Goal: Information Seeking & Learning: Learn about a topic

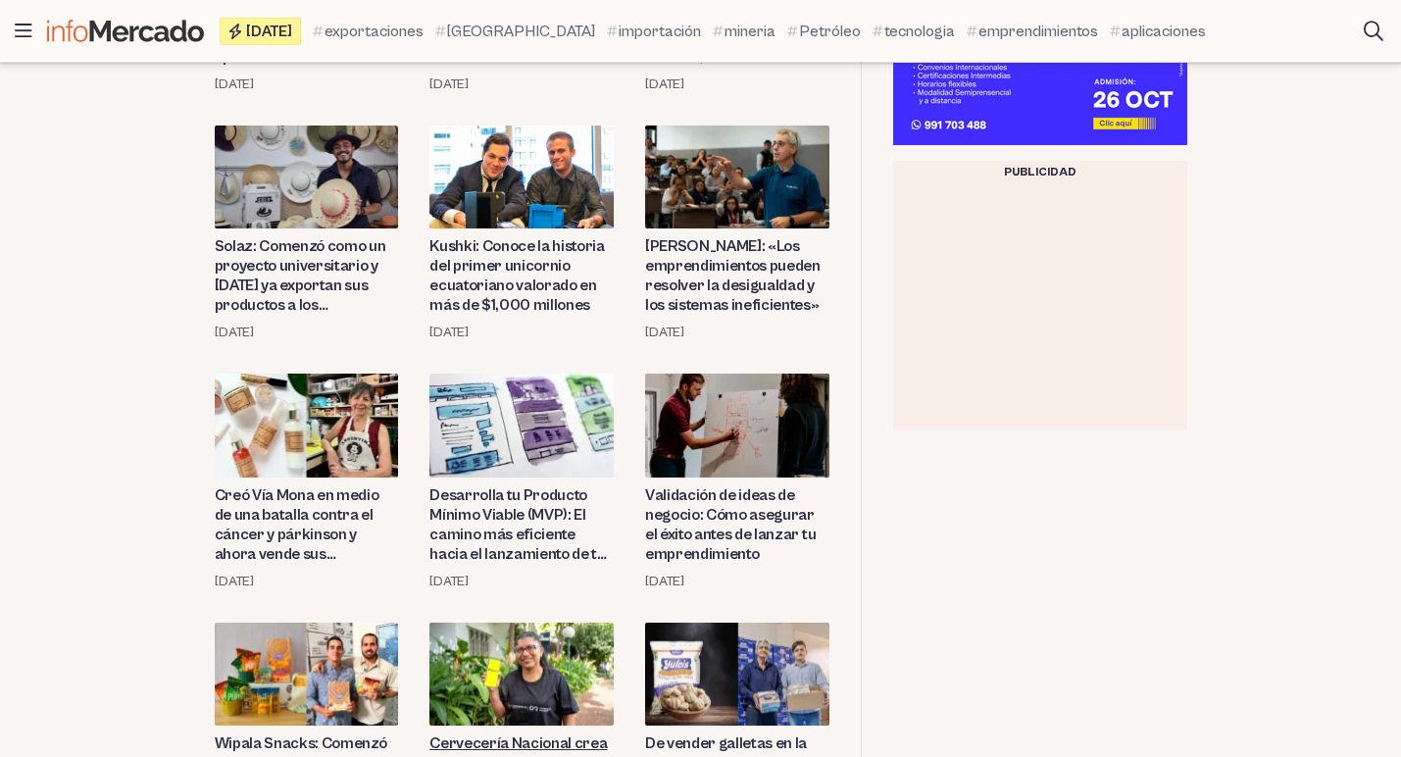
scroll to position [490, 0]
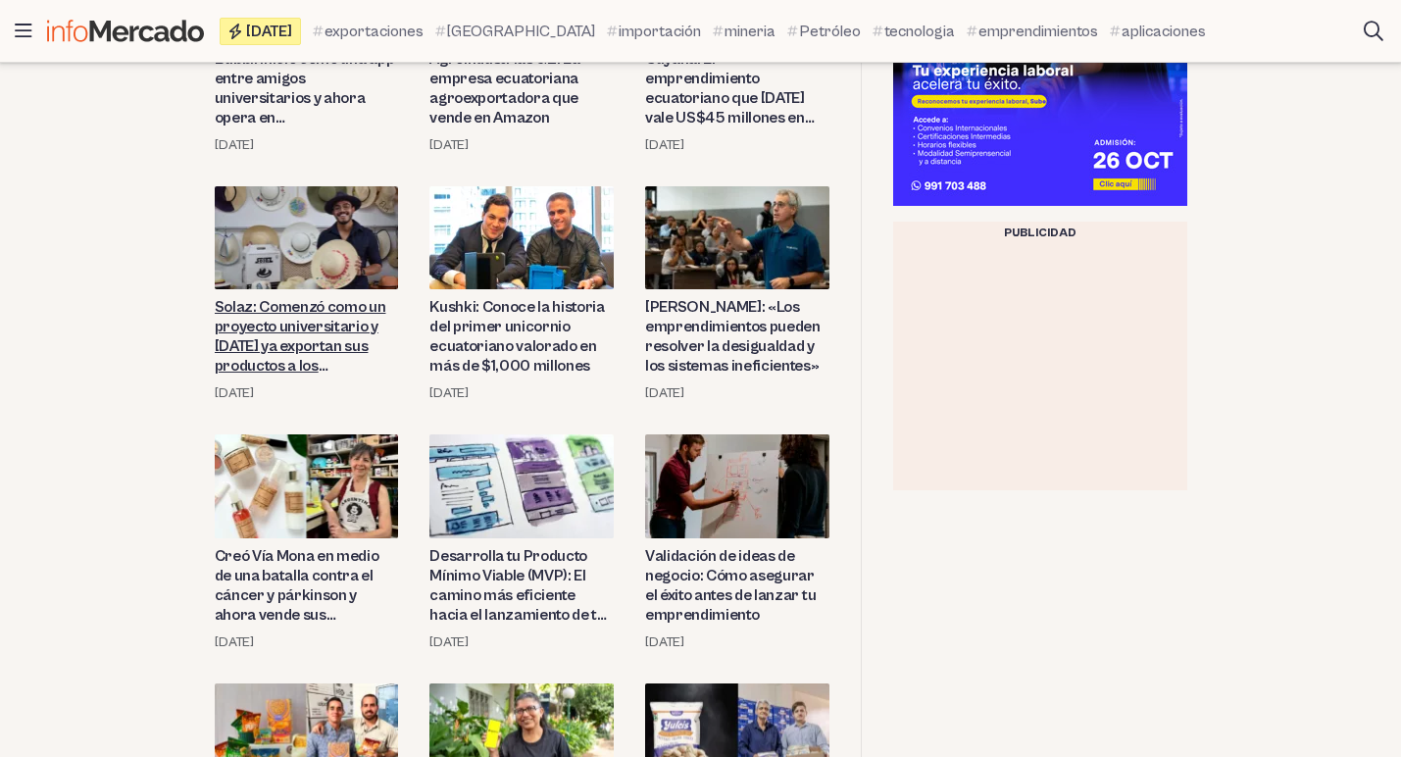
click at [326, 335] on link "Solaz: Comenzó como un proyecto universitario y [DATE] ya exportan sus producto…" at bounding box center [307, 336] width 184 height 78
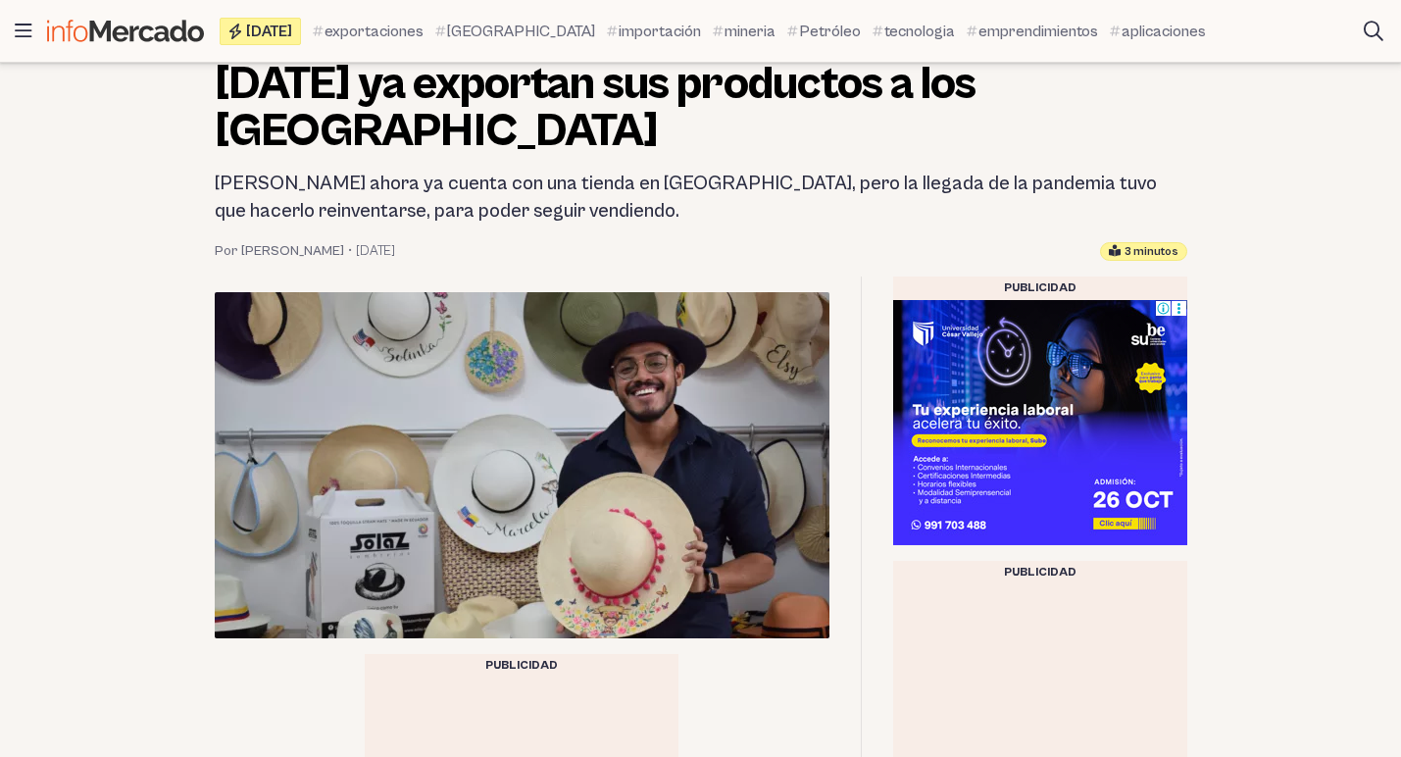
scroll to position [294, 0]
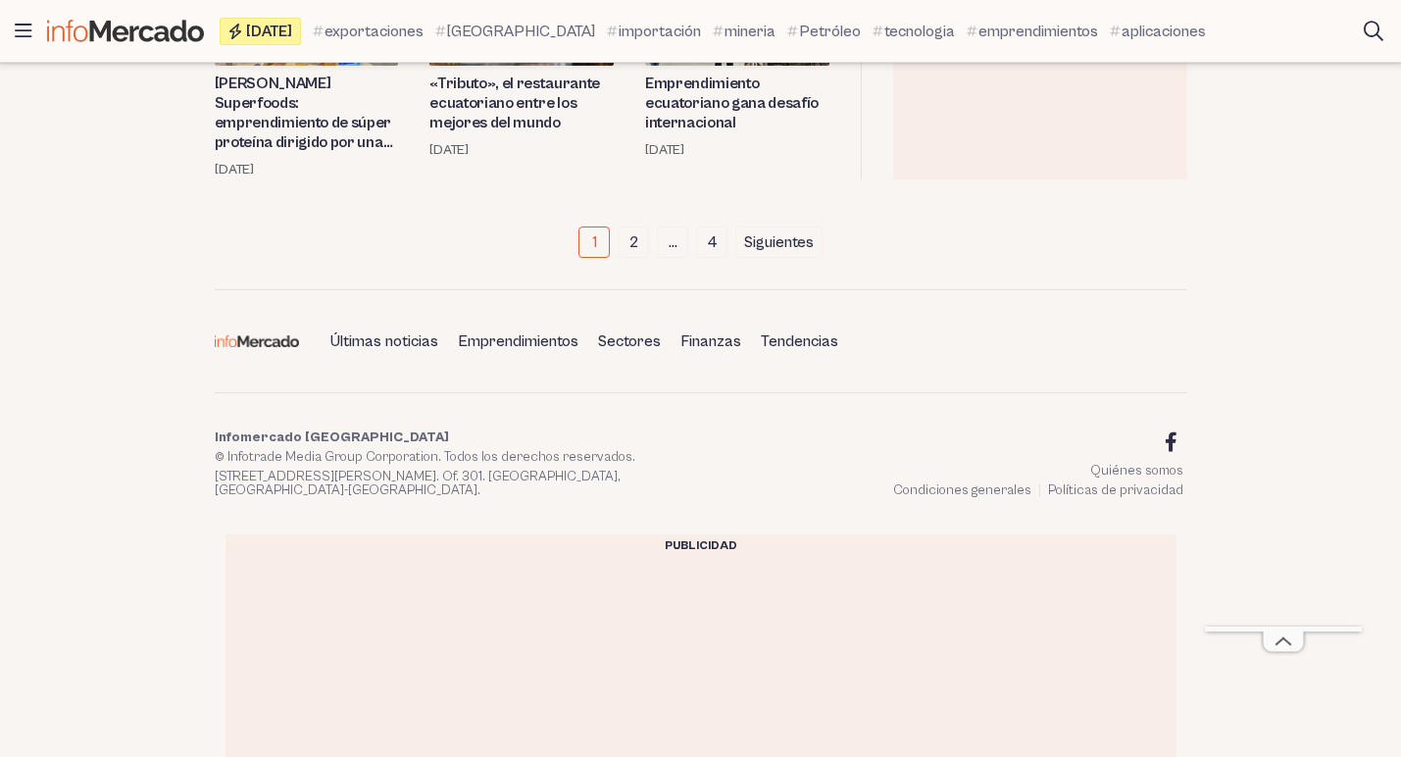
scroll to position [2942, 0]
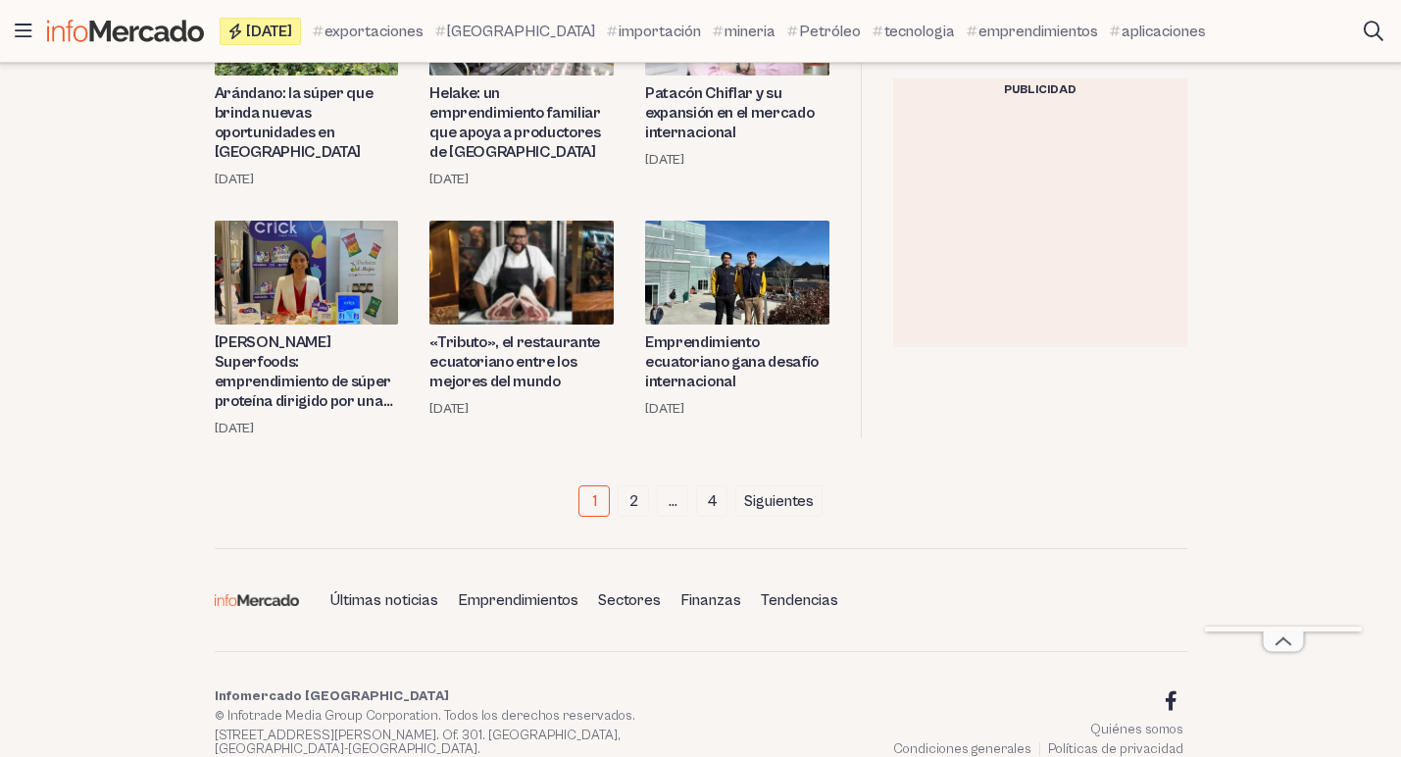
click at [632, 485] on link "2" at bounding box center [633, 500] width 31 height 31
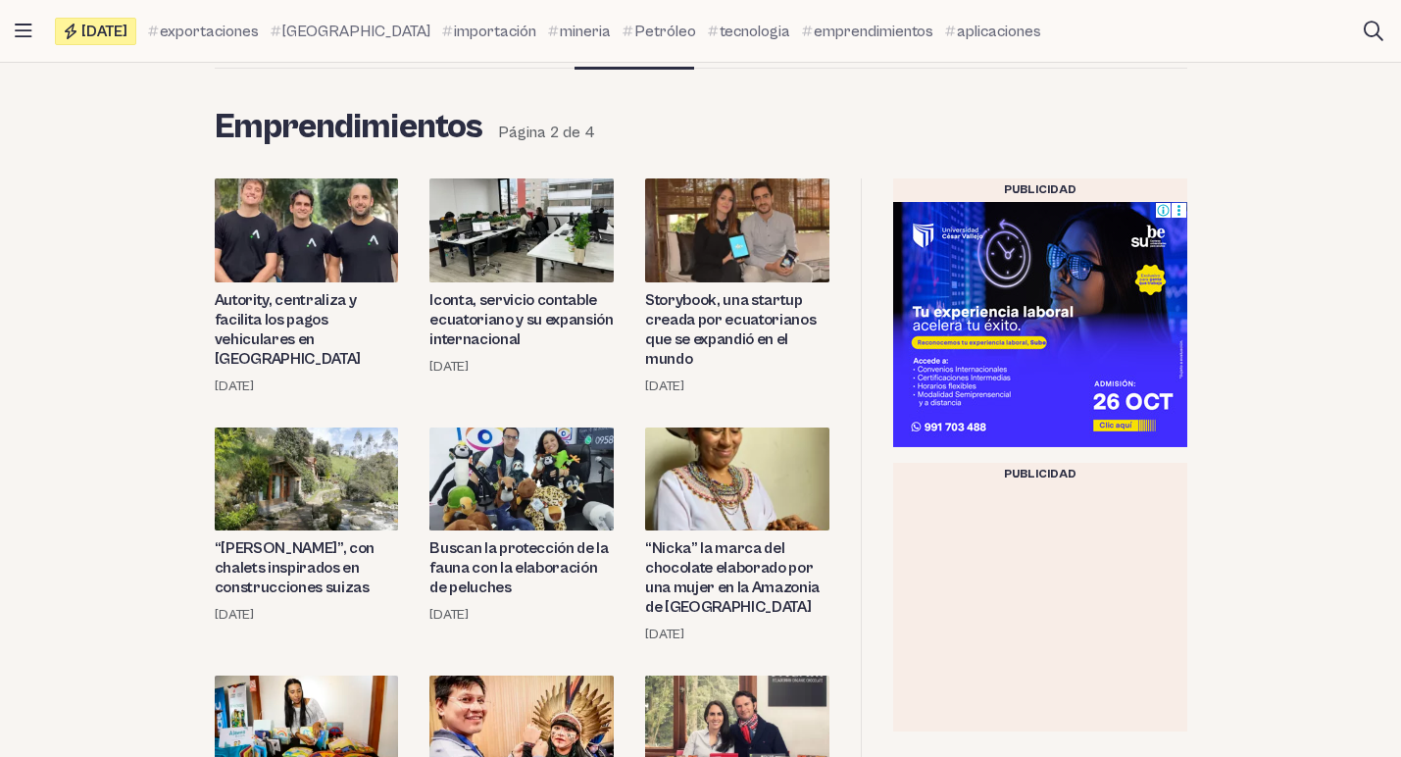
scroll to position [294, 0]
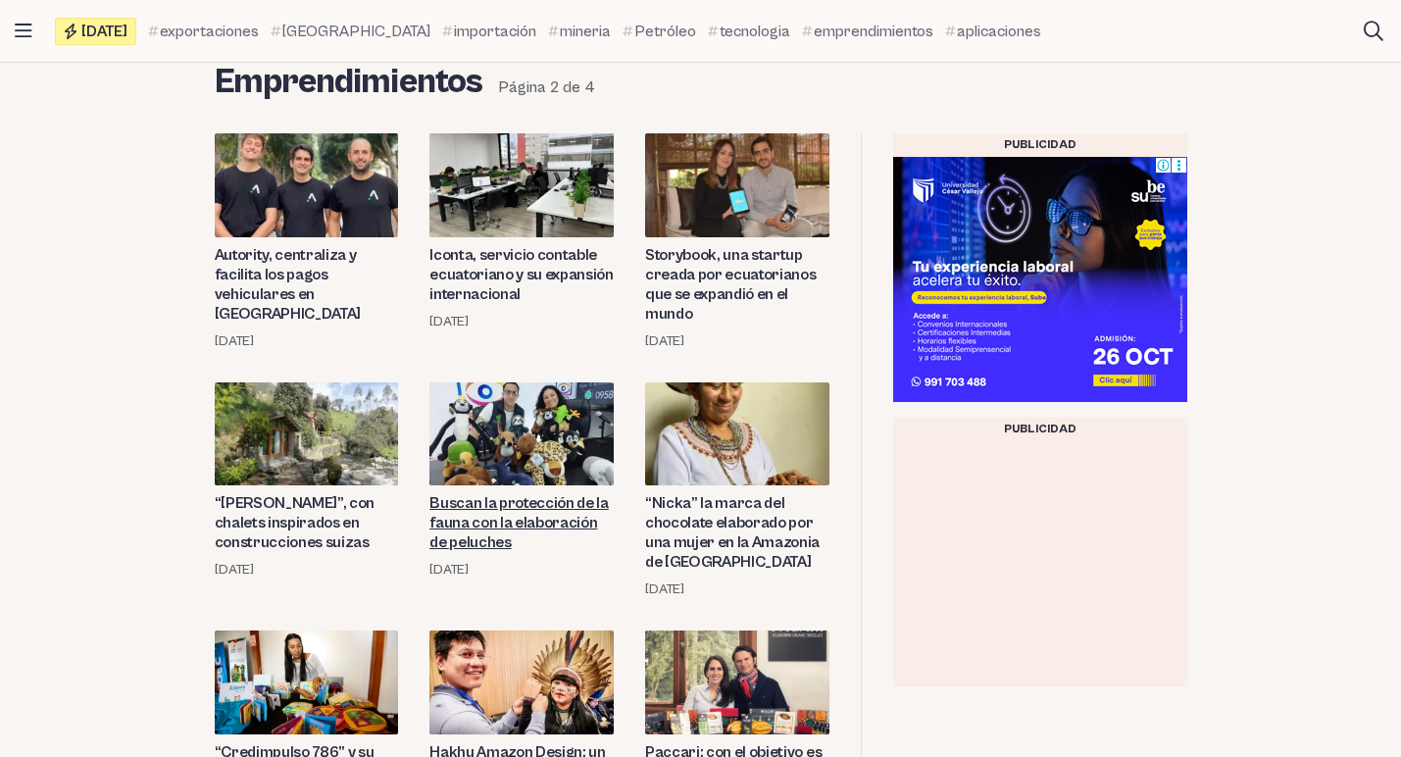
click at [507, 510] on link "Buscan la protección de la fauna con la elaboración de peluches" at bounding box center [522, 522] width 184 height 59
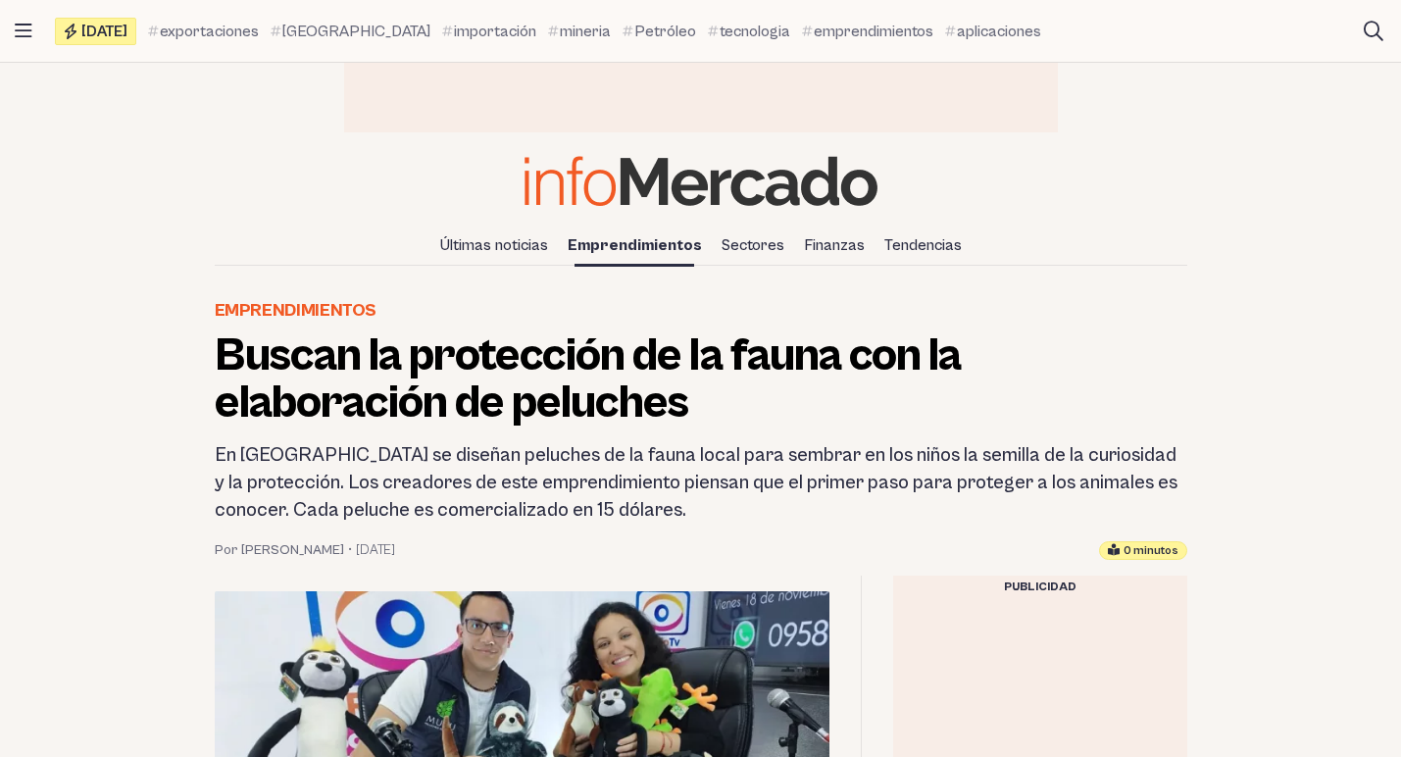
scroll to position [196, 0]
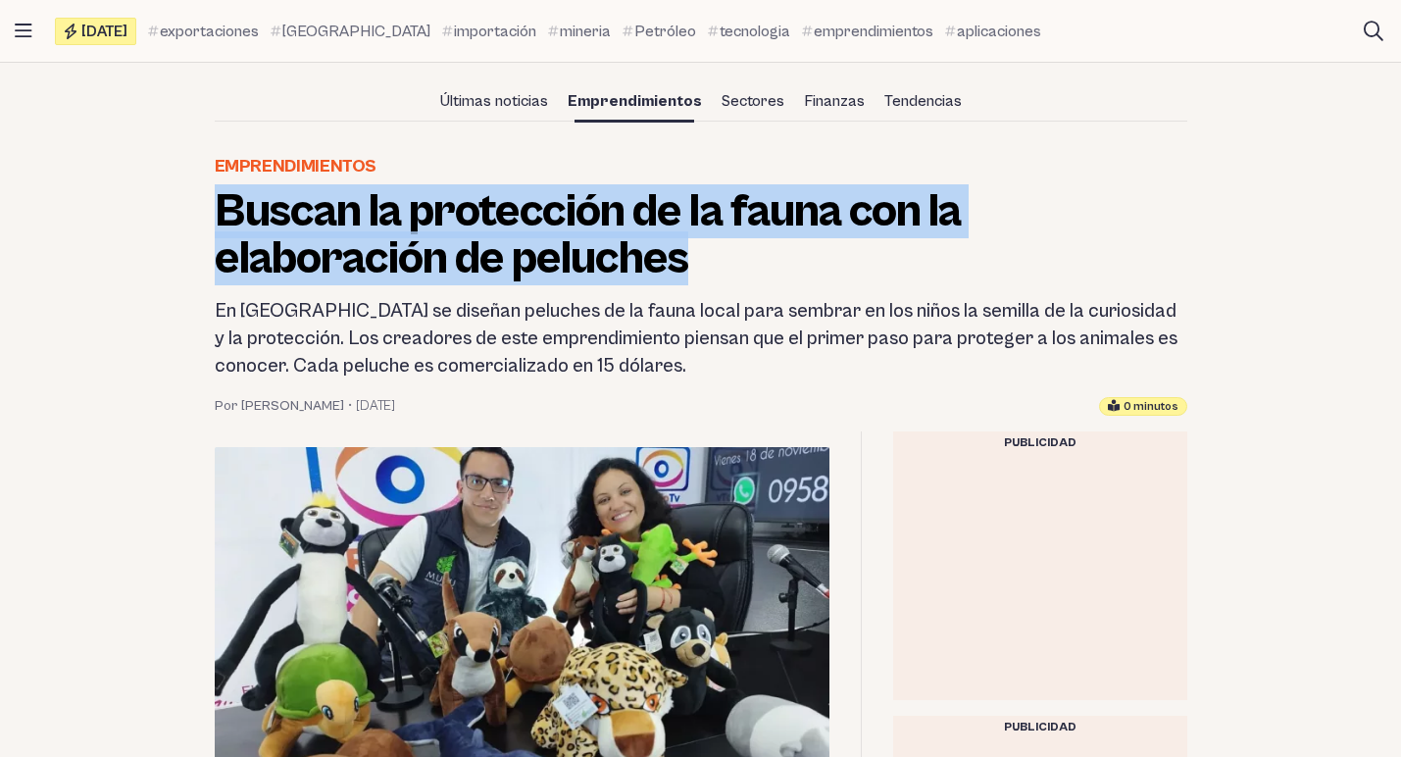
drag, startPoint x: 219, startPoint y: 200, endPoint x: 700, endPoint y: 277, distance: 487.5
click at [700, 277] on h1 "Buscan la protección de la fauna con la elaboración de peluches" at bounding box center [701, 235] width 973 height 94
copy h1 "Buscan la protección de la fauna con la elaboración de peluches"
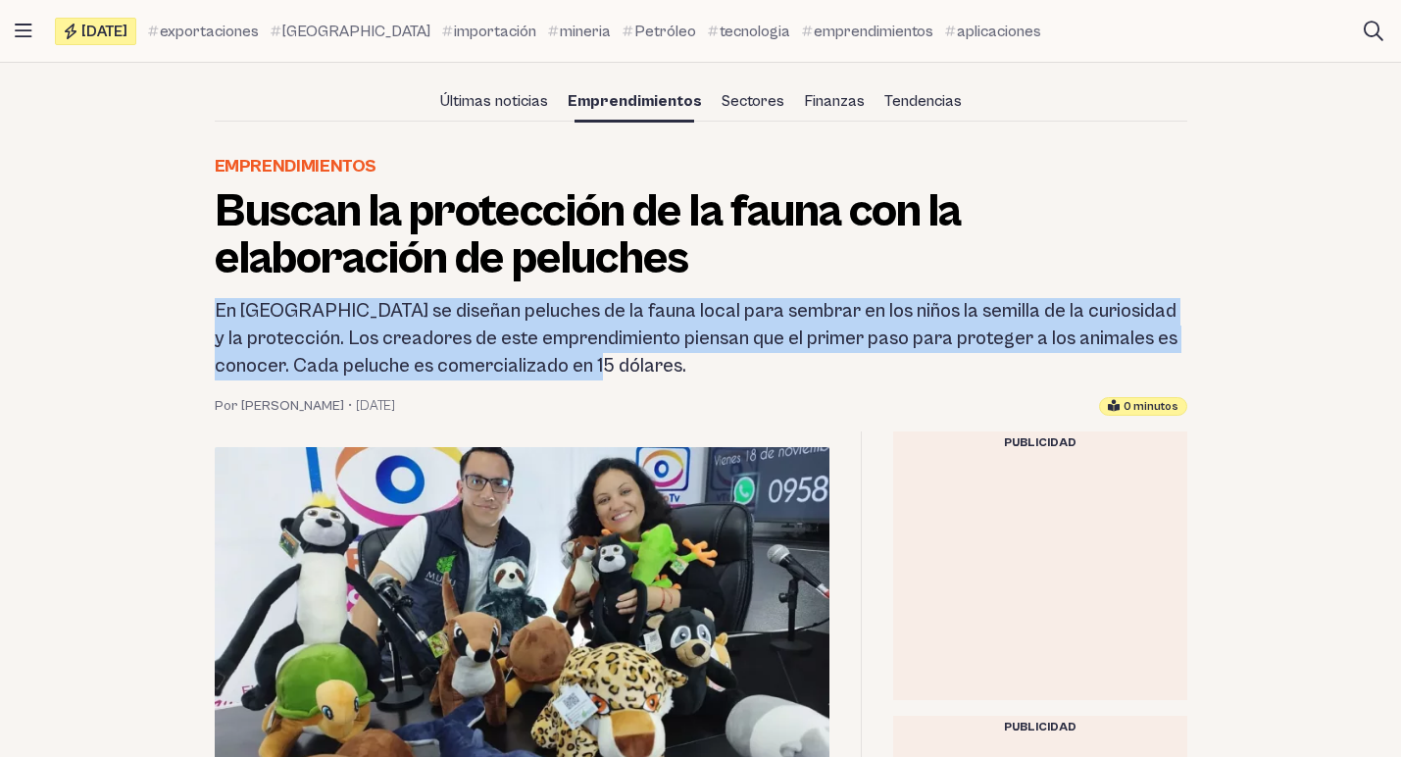
drag, startPoint x: 216, startPoint y: 308, endPoint x: 698, endPoint y: 369, distance: 486.3
click at [698, 369] on h2 "En [GEOGRAPHIC_DATA] se diseñan peluches de la fauna local para sembrar en los …" at bounding box center [701, 339] width 973 height 82
copy h2 "En [GEOGRAPHIC_DATA] se diseñan peluches de la fauna local para sembrar en los …"
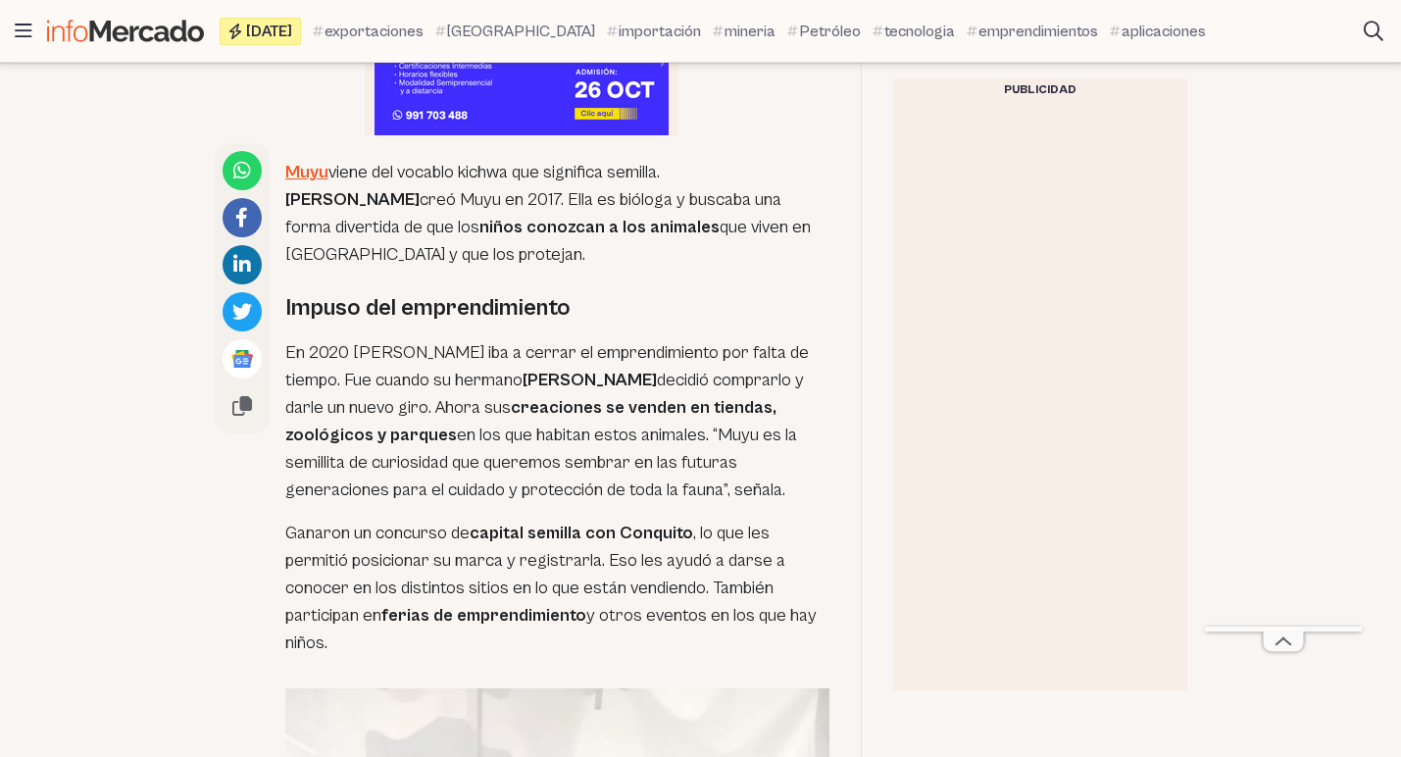
scroll to position [1275, 0]
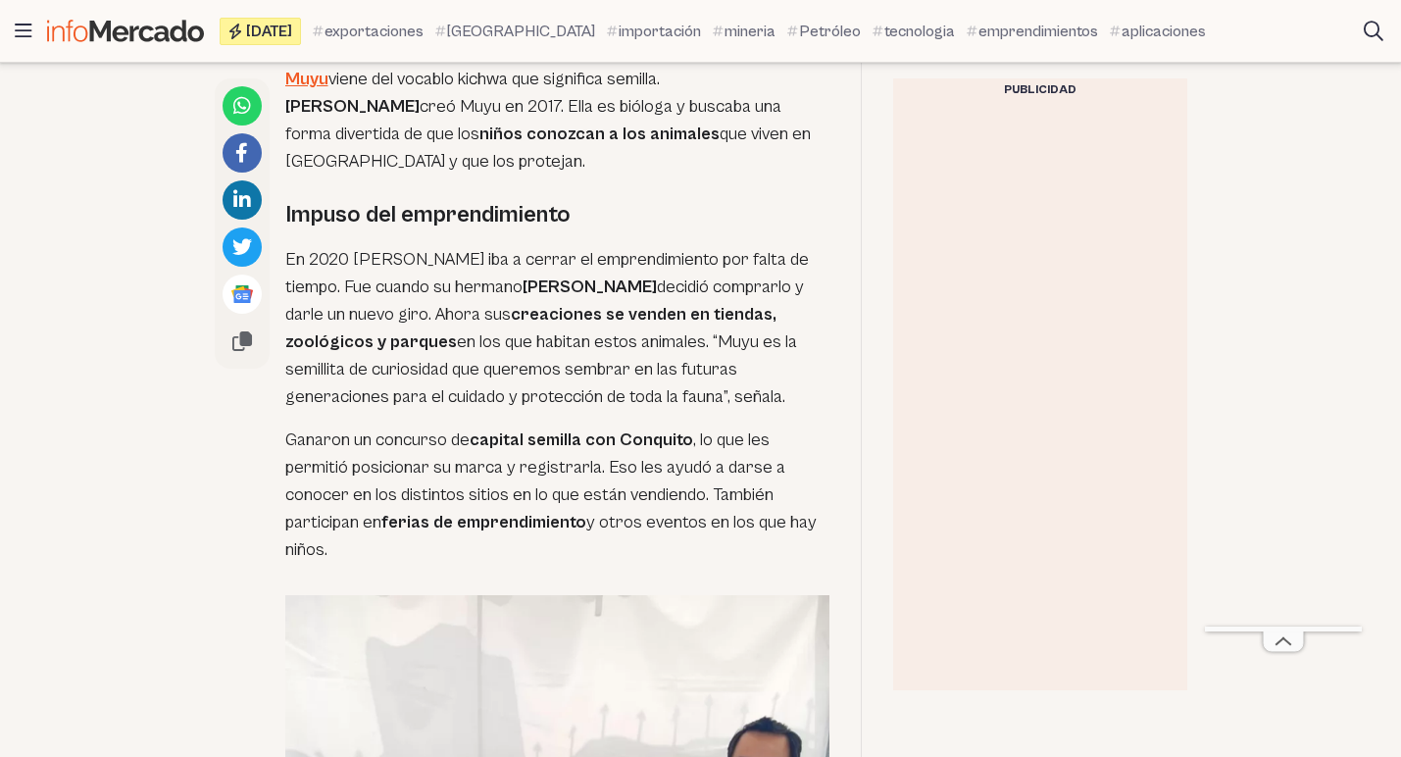
drag, startPoint x: 285, startPoint y: 192, endPoint x: 650, endPoint y: 518, distance: 488.9
copy div "Impuso del emprendimiento En 2020 Pamela iba a cerrar el emprendimiento por fal…"
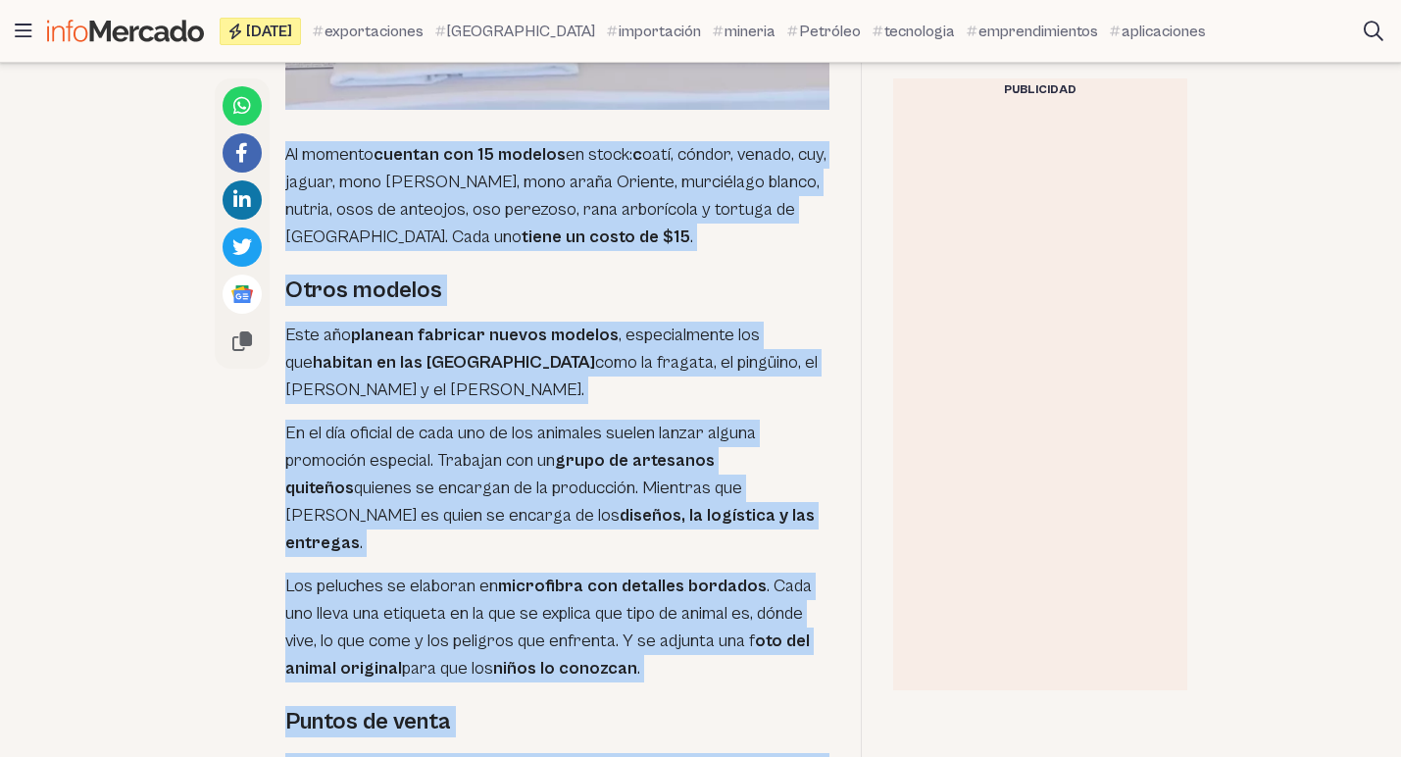
scroll to position [2530, 0]
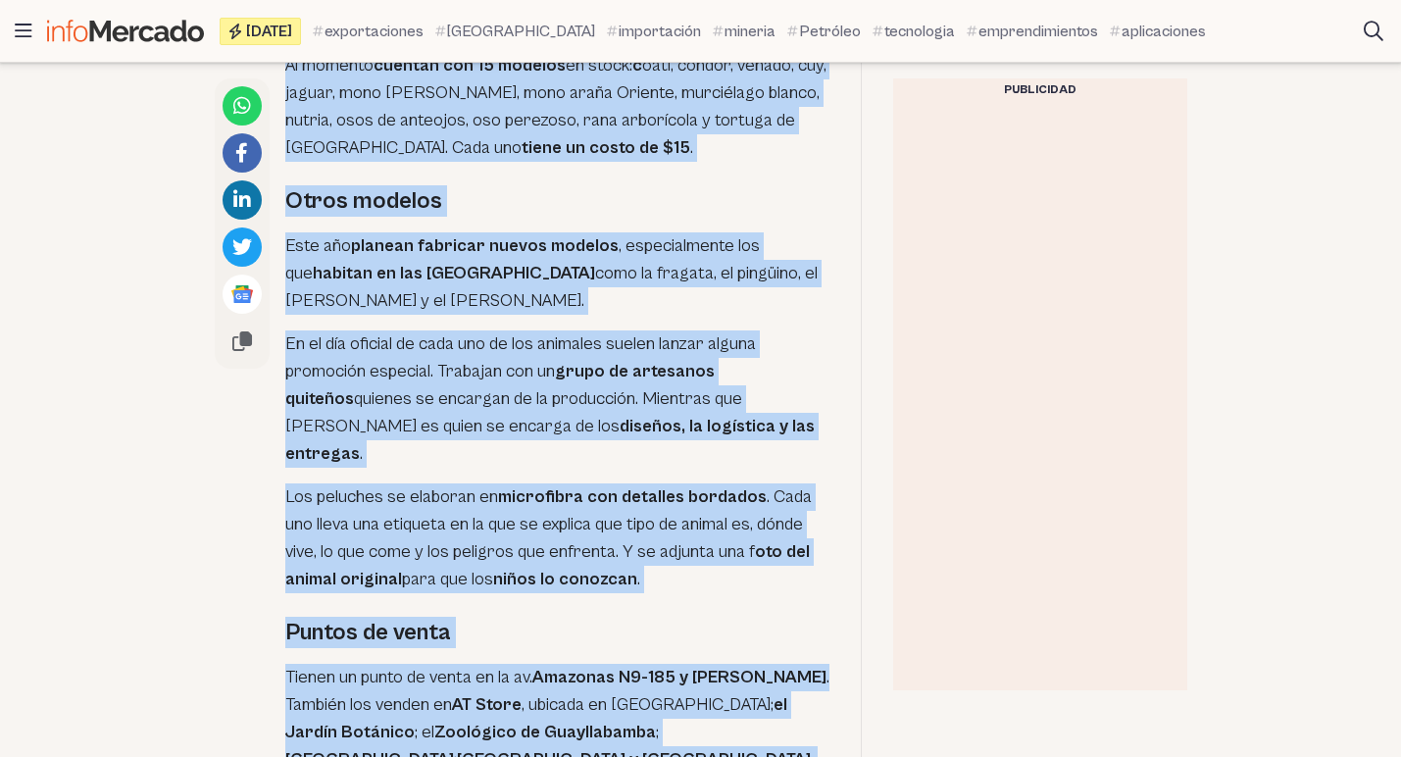
drag, startPoint x: 290, startPoint y: 305, endPoint x: 848, endPoint y: 730, distance: 701.1
click at [848, 730] on div "José Luis Arias decidió comprarlo y darle un nuevo giro. Ahora sus creaciones s…" at bounding box center [538, 167] width 647 height 4138
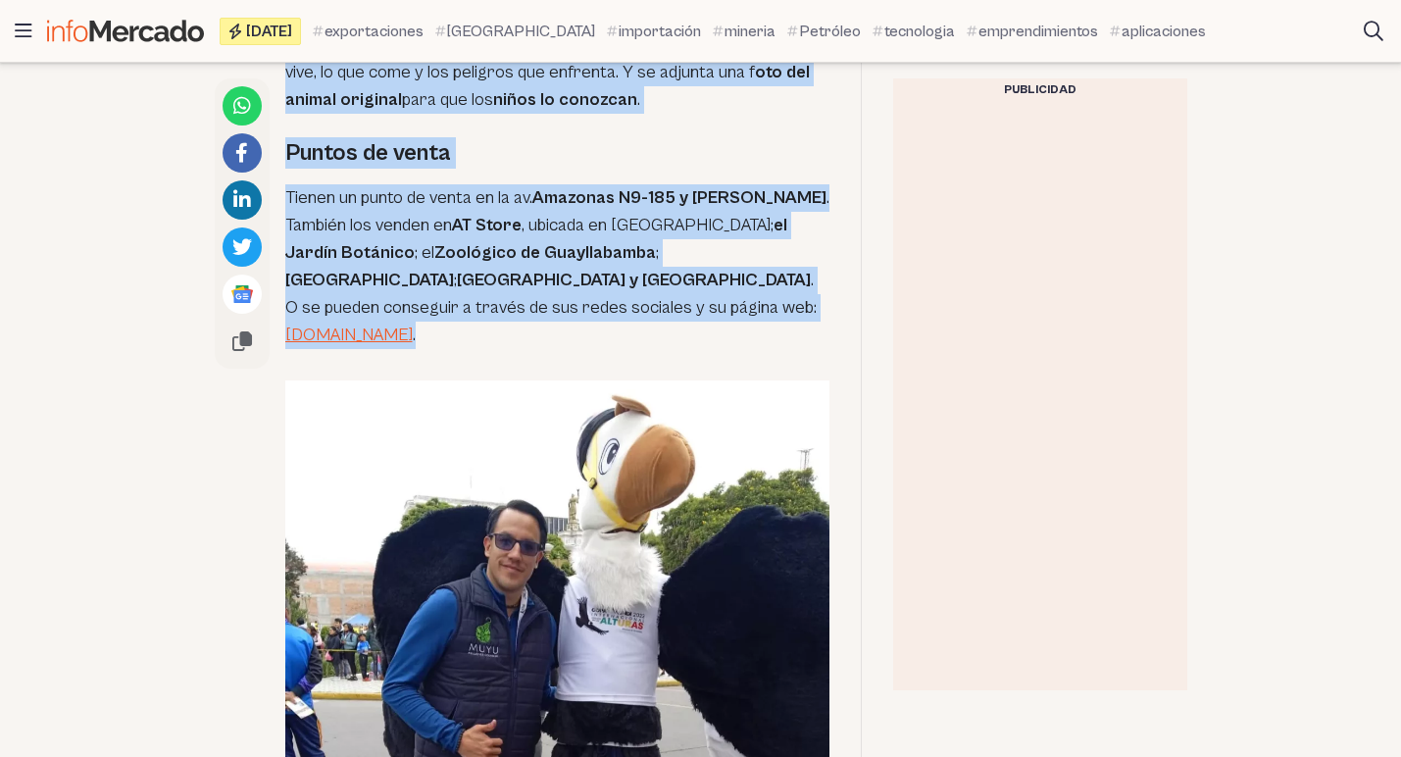
scroll to position [3020, 0]
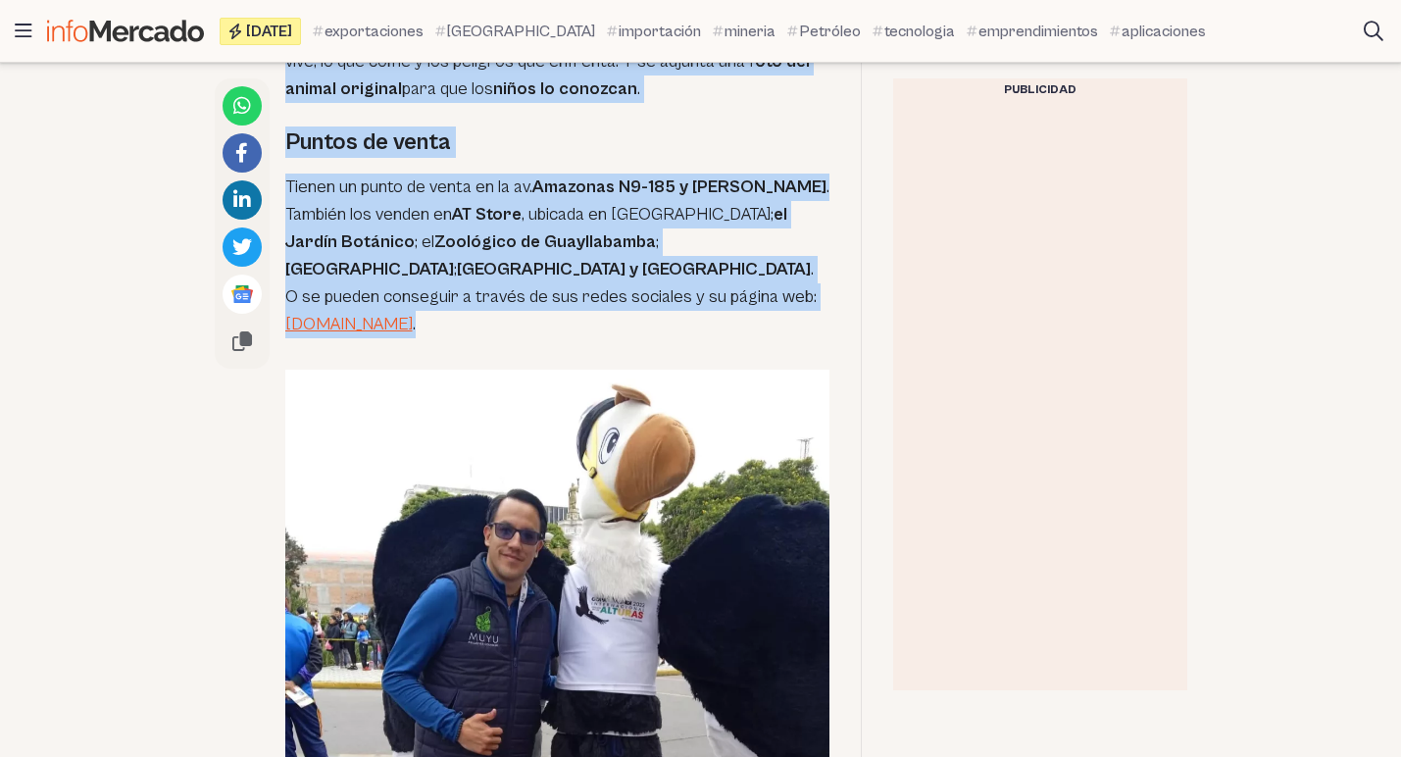
copy div "Al momento cuentan con 15 modelos en stock: c oatí, cóndor, venado, cuy, jaguar…"
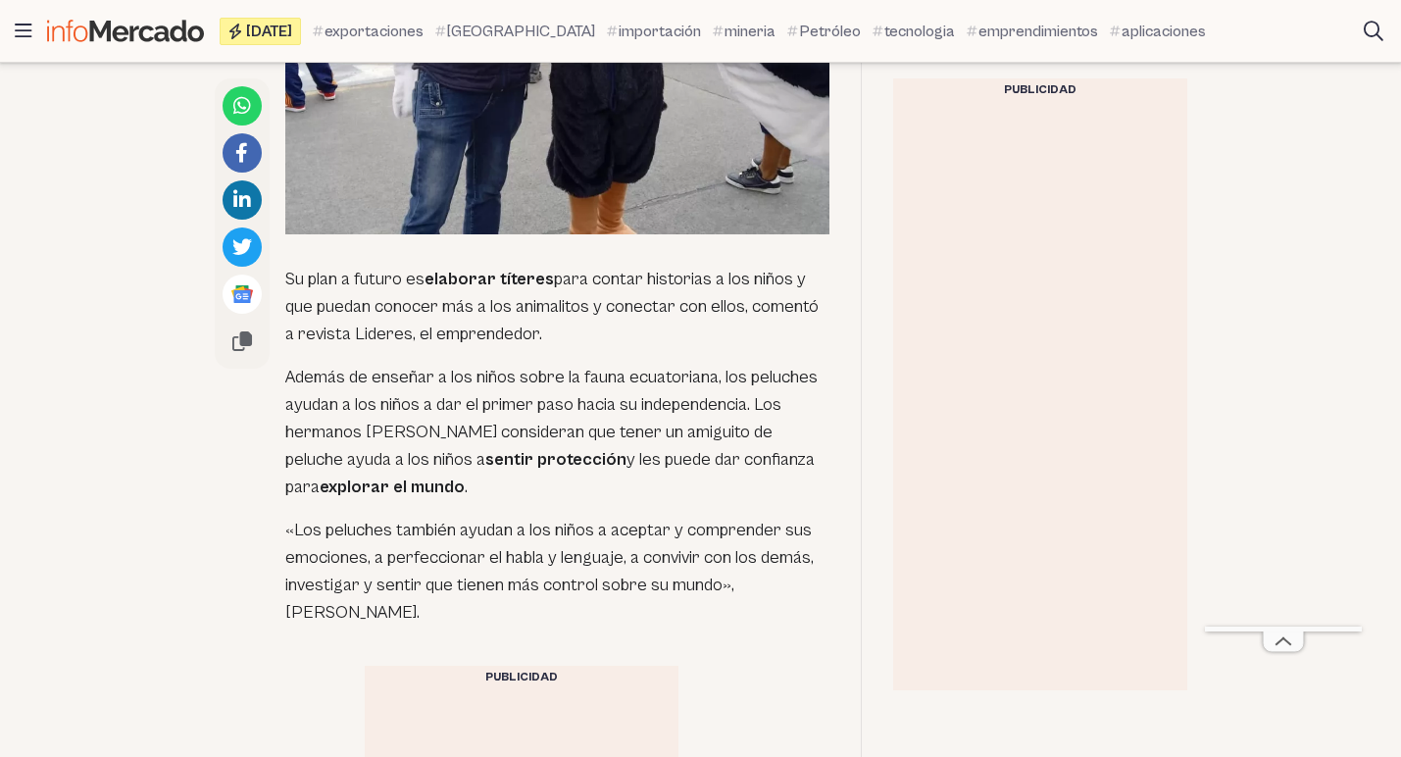
scroll to position [3707, 0]
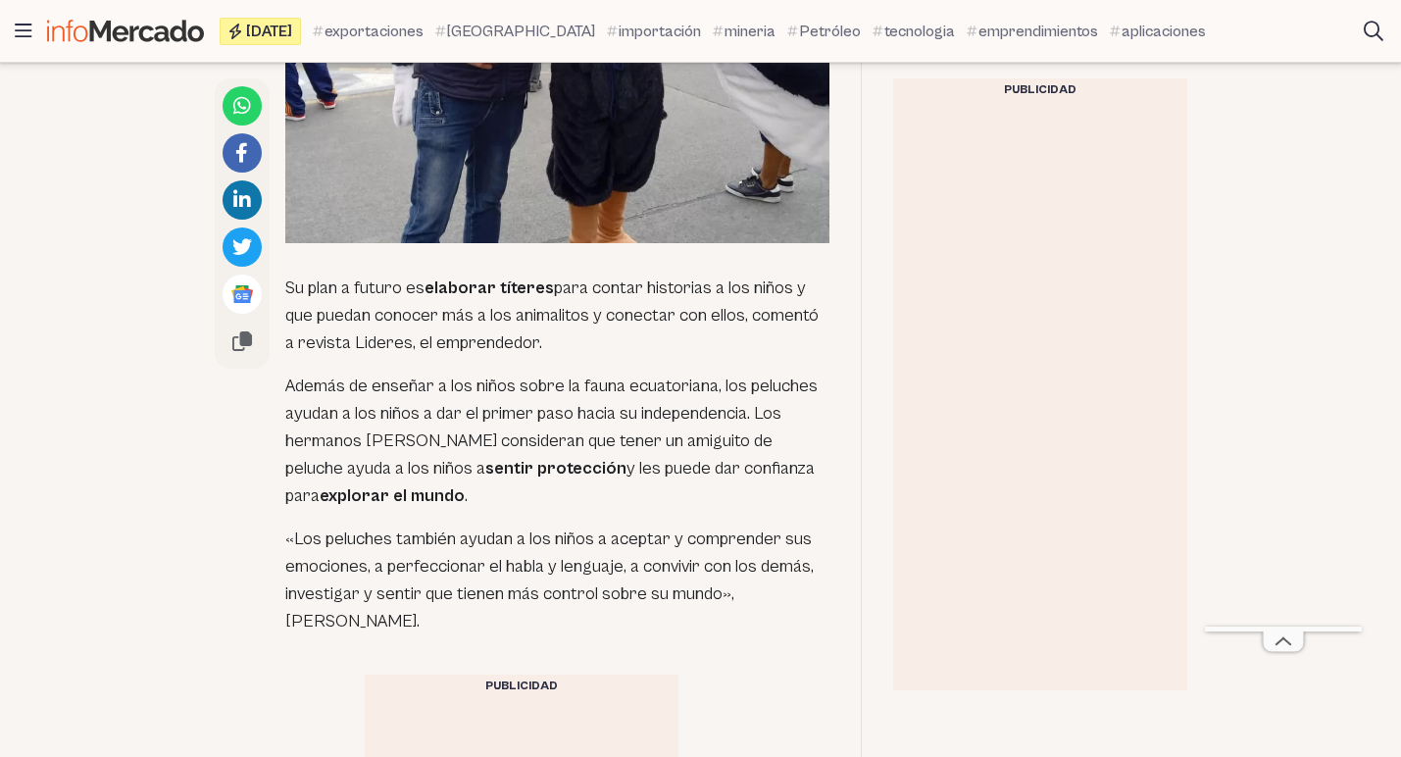
drag, startPoint x: 286, startPoint y: 208, endPoint x: 620, endPoint y: 529, distance: 462.6
copy div "Su plan a futuro es elaborar títeres para contar historias a los niños y que pu…"
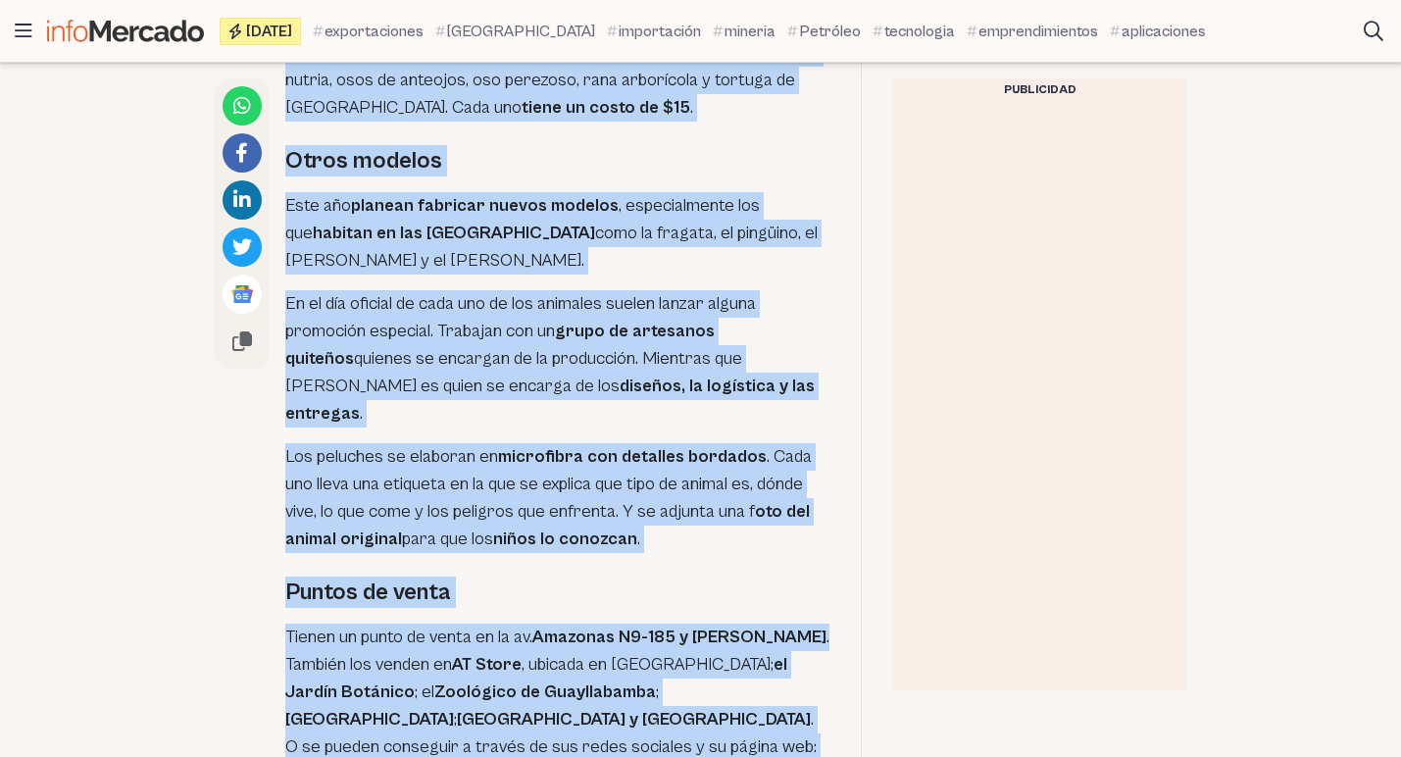
scroll to position [2922, 0]
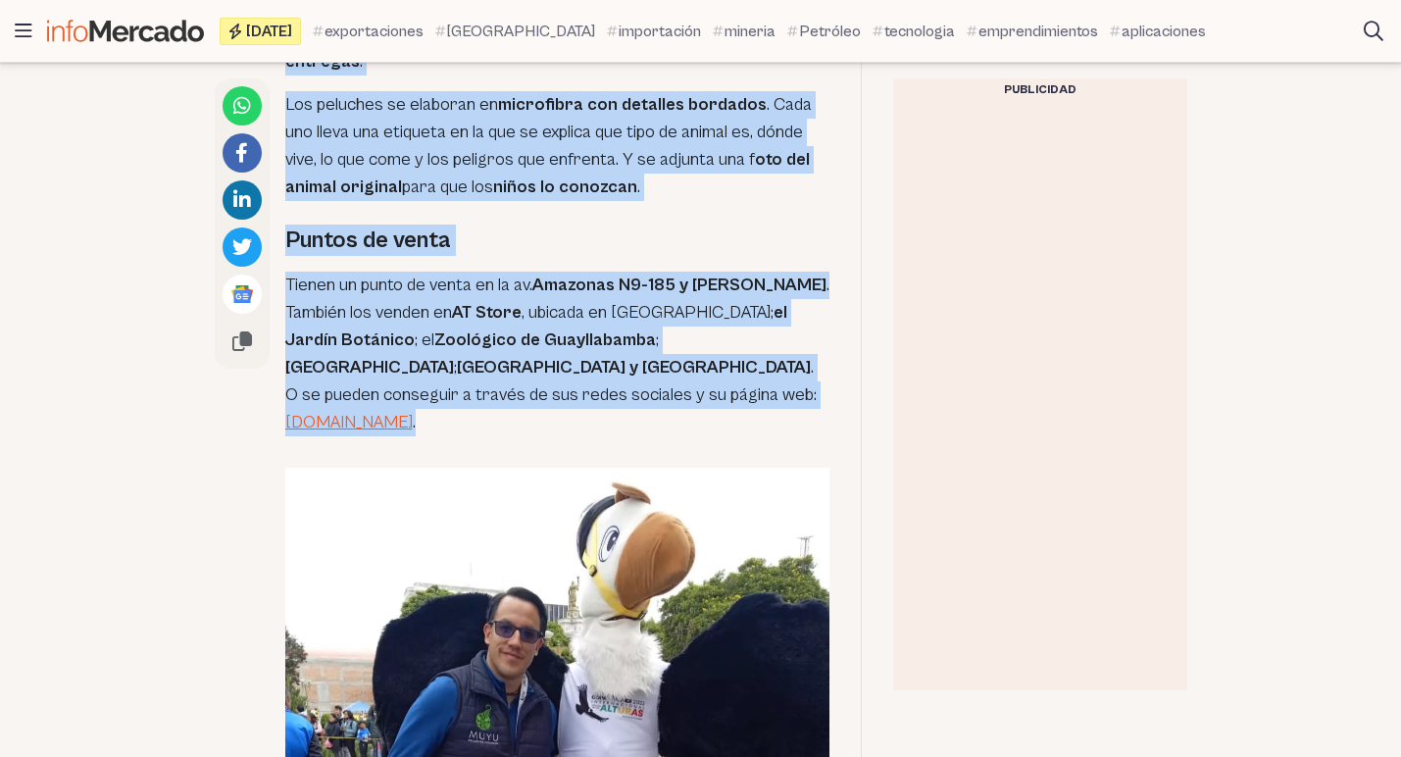
click at [665, 583] on img at bounding box center [557, 748] width 544 height 561
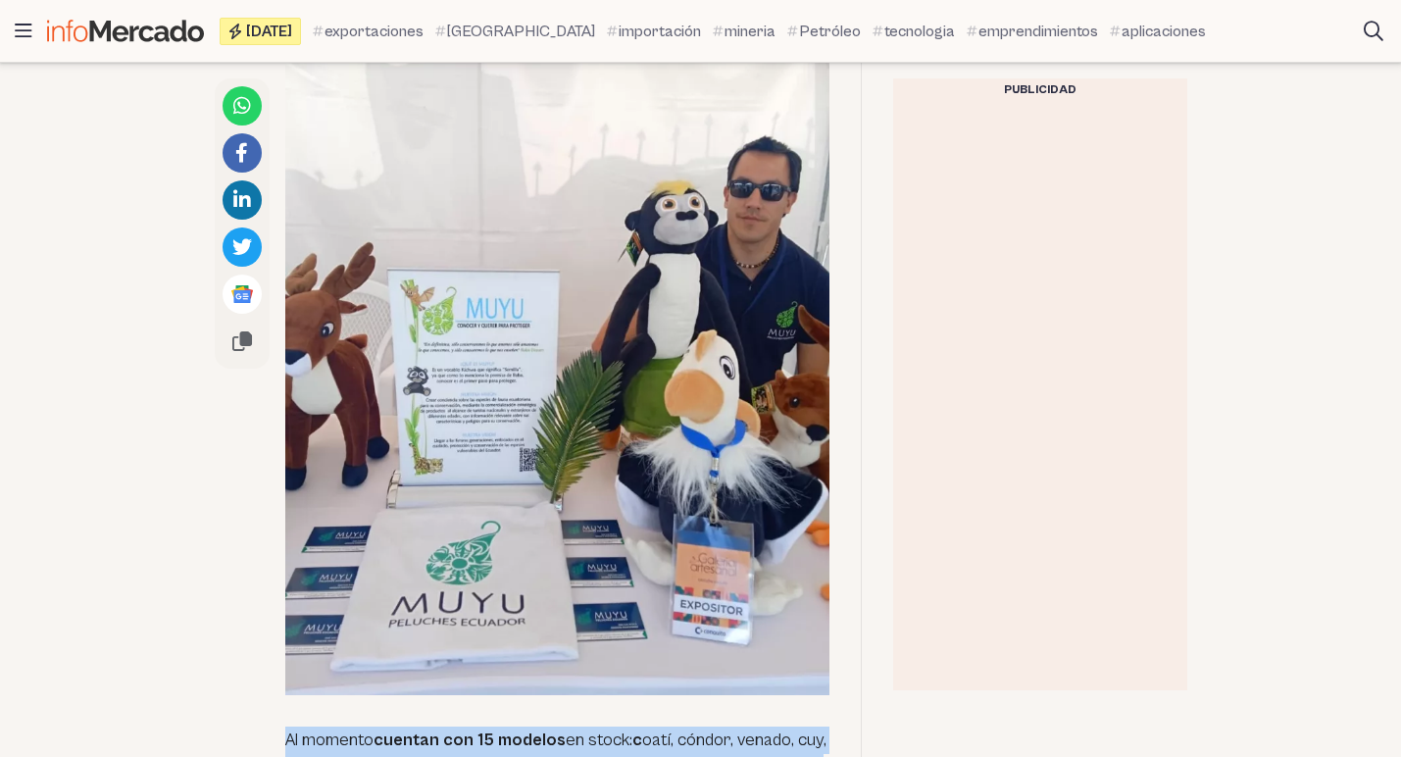
scroll to position [1844, 0]
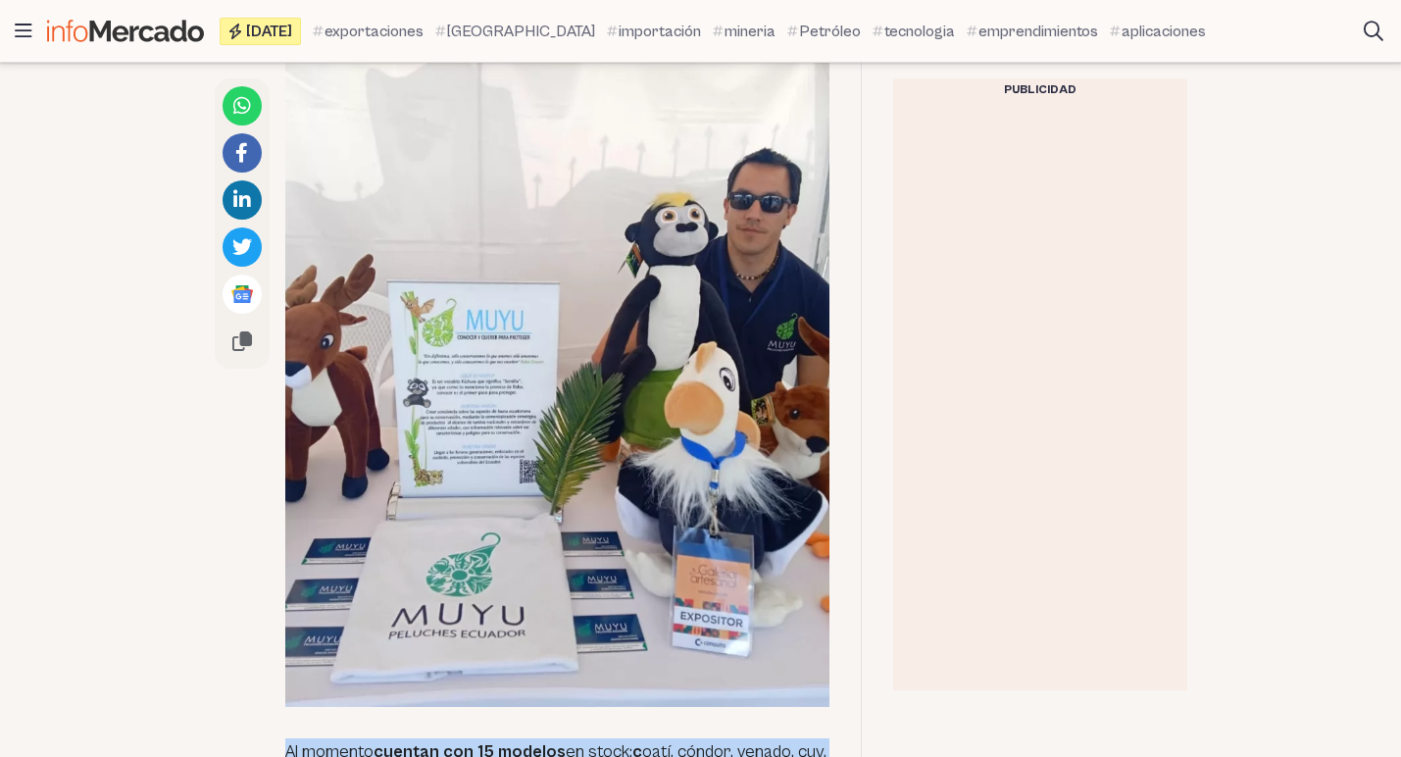
click at [535, 438] on img at bounding box center [557, 366] width 544 height 681
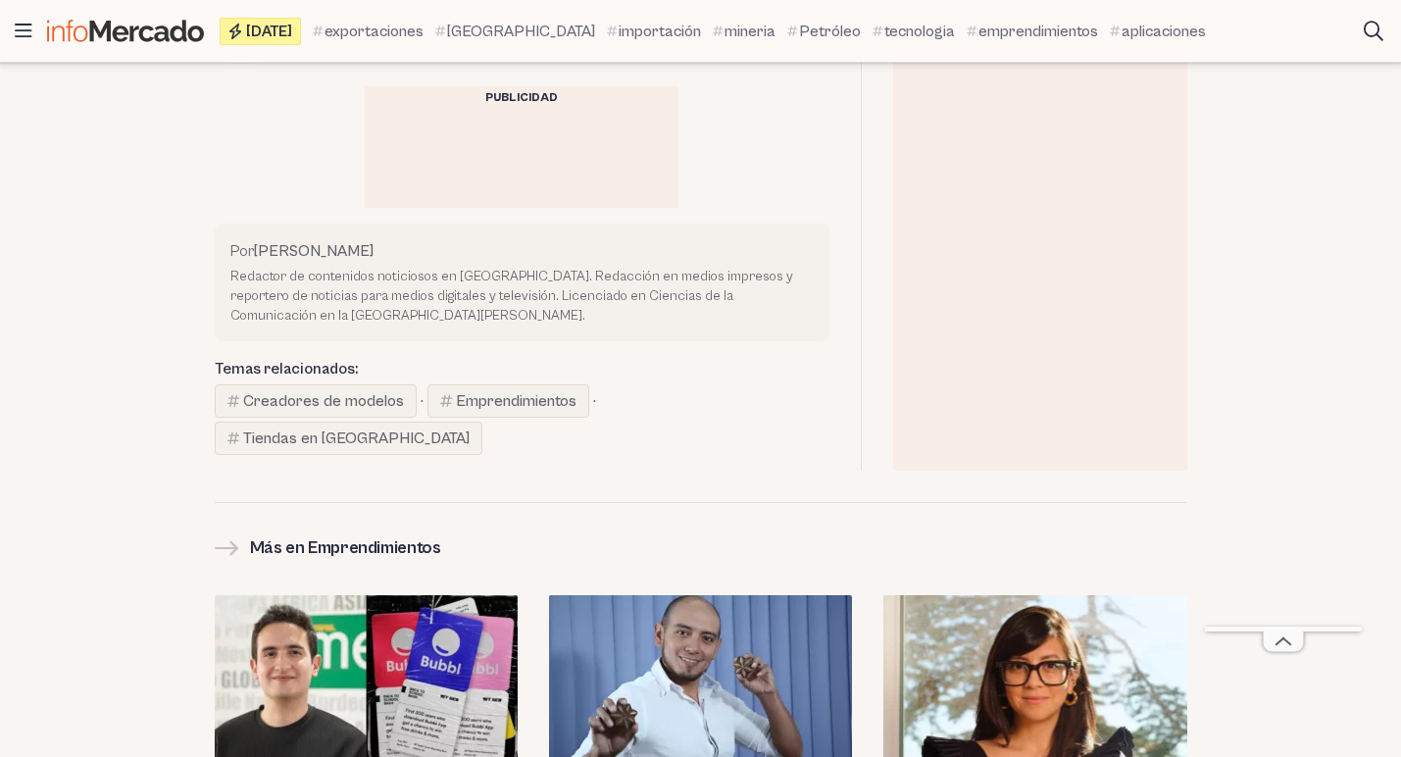
scroll to position [4883, 0]
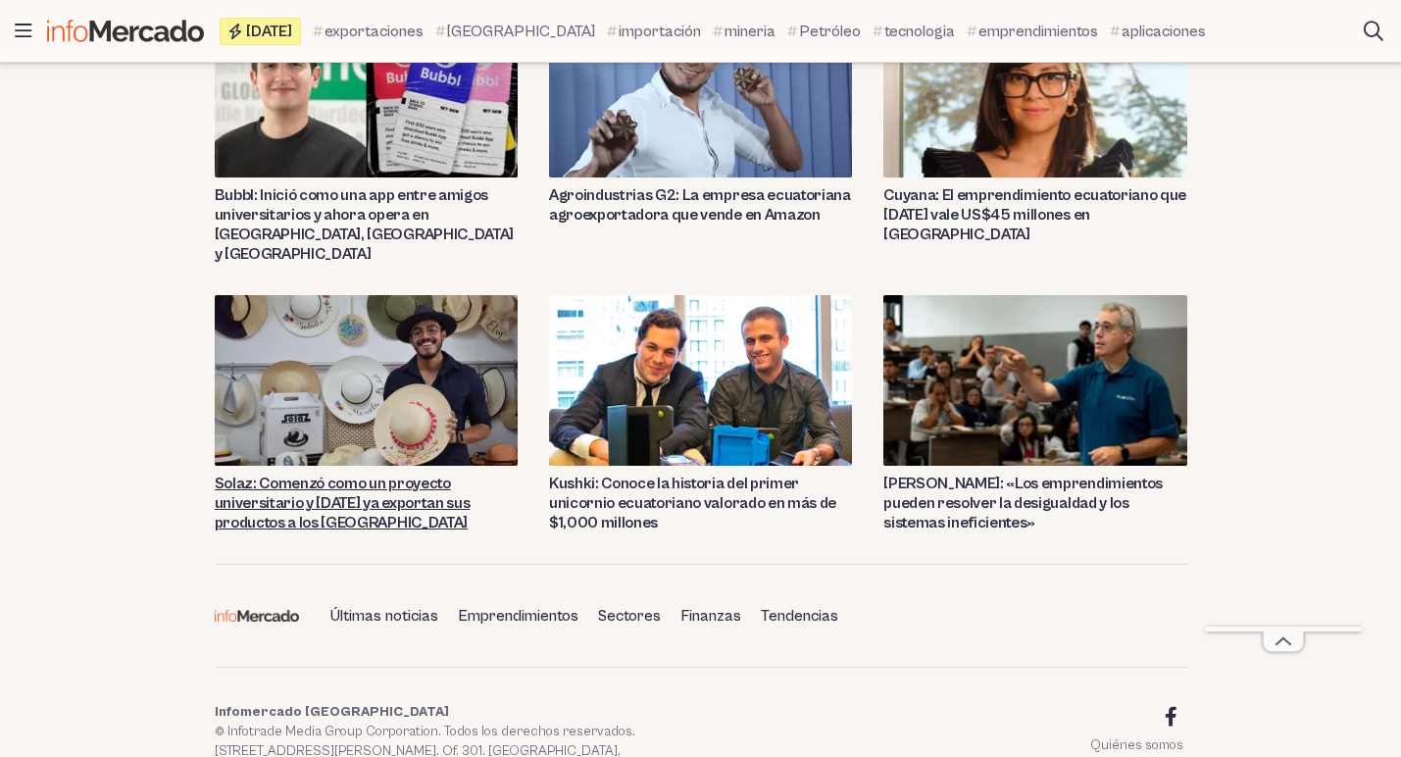
click at [375, 474] on link "Solaz: Comenzó como un proyecto universitario y [DATE] ya exportan sus producto…" at bounding box center [366, 503] width 303 height 59
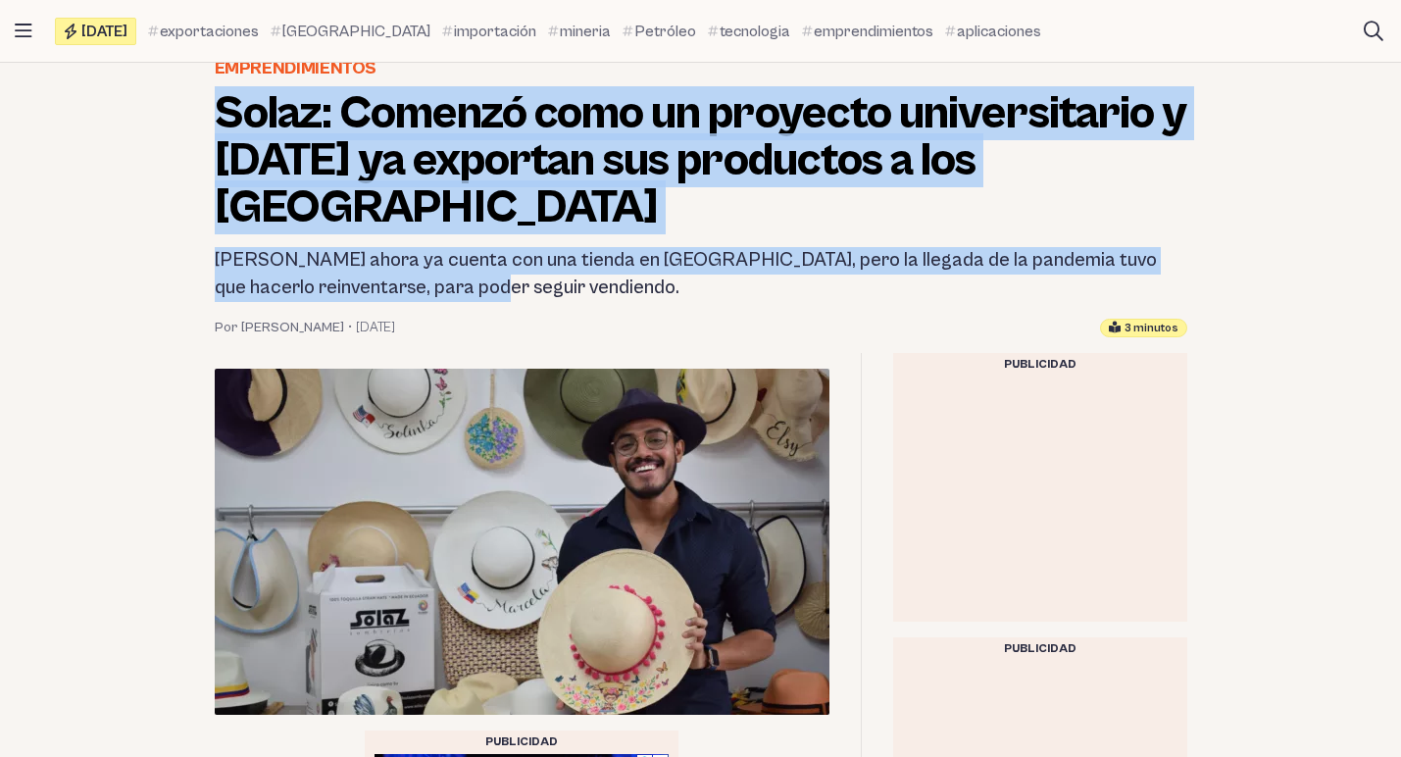
drag, startPoint x: 0, startPoint y: 0, endPoint x: 456, endPoint y: 230, distance: 510.9
click at [456, 230] on header "Emprendimientos Solaz: Comenzó como un proyecto universitario y hoy ya exportan…" at bounding box center [701, 196] width 1004 height 282
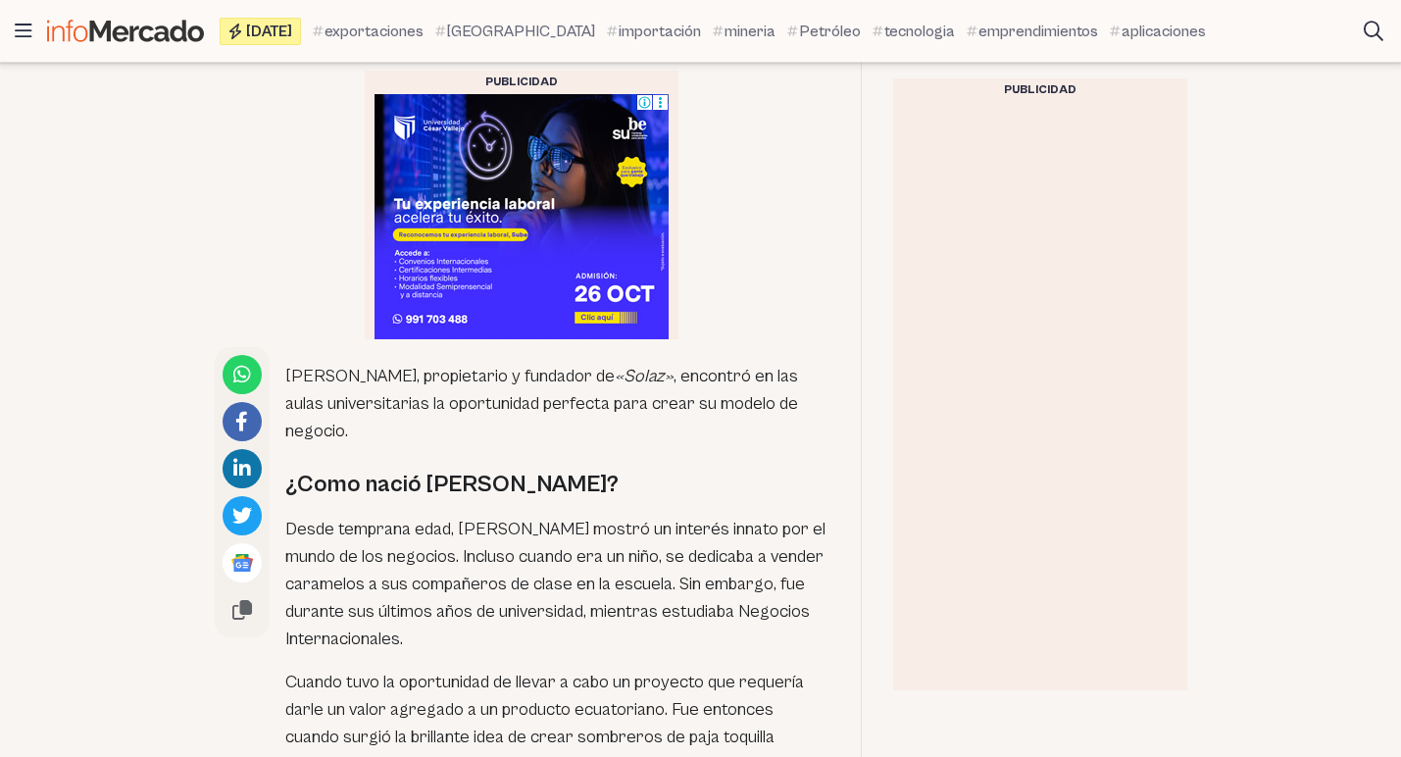
scroll to position [1079, 0]
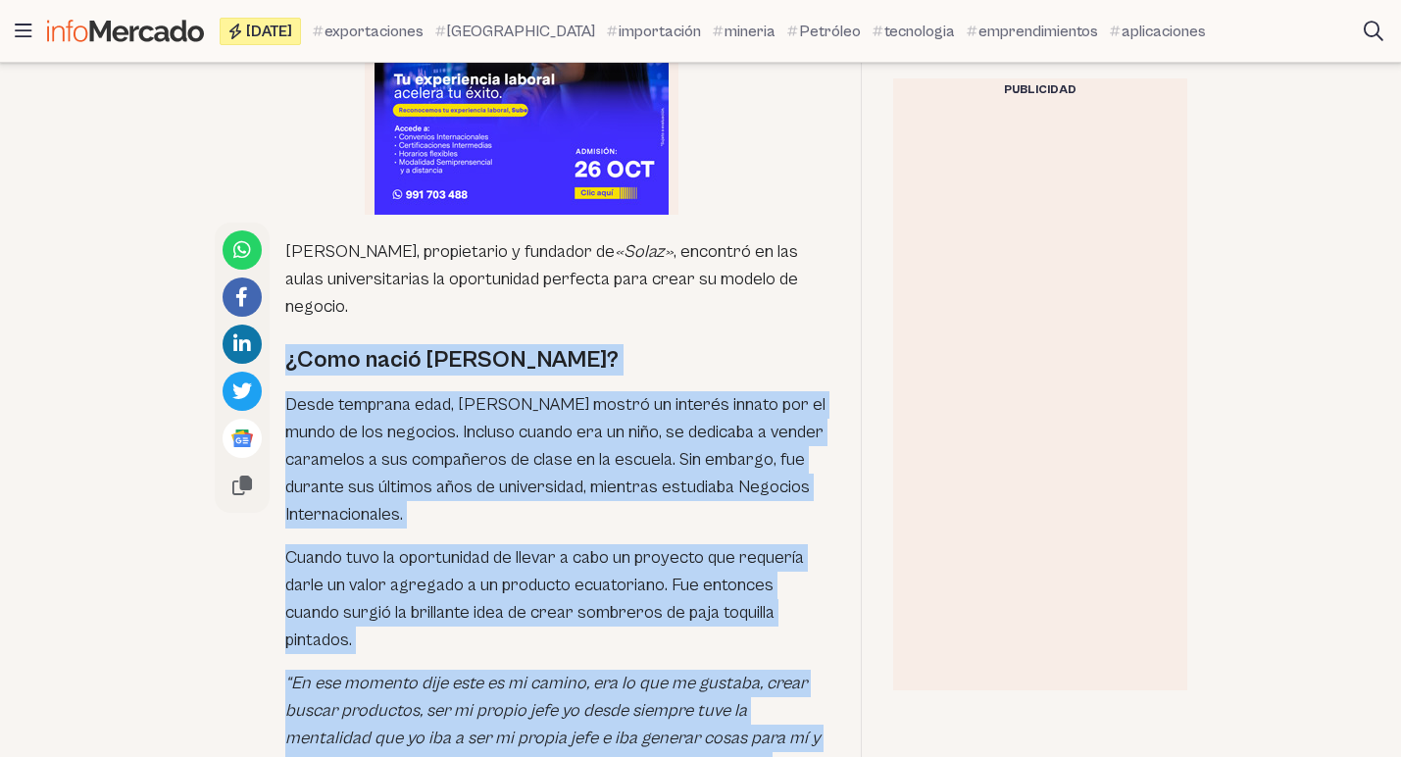
drag, startPoint x: 287, startPoint y: 282, endPoint x: 826, endPoint y: 693, distance: 677.2
copy div "¿Como nació Solaz? Desde temprana edad, Steven mostró un interés innato por el …"
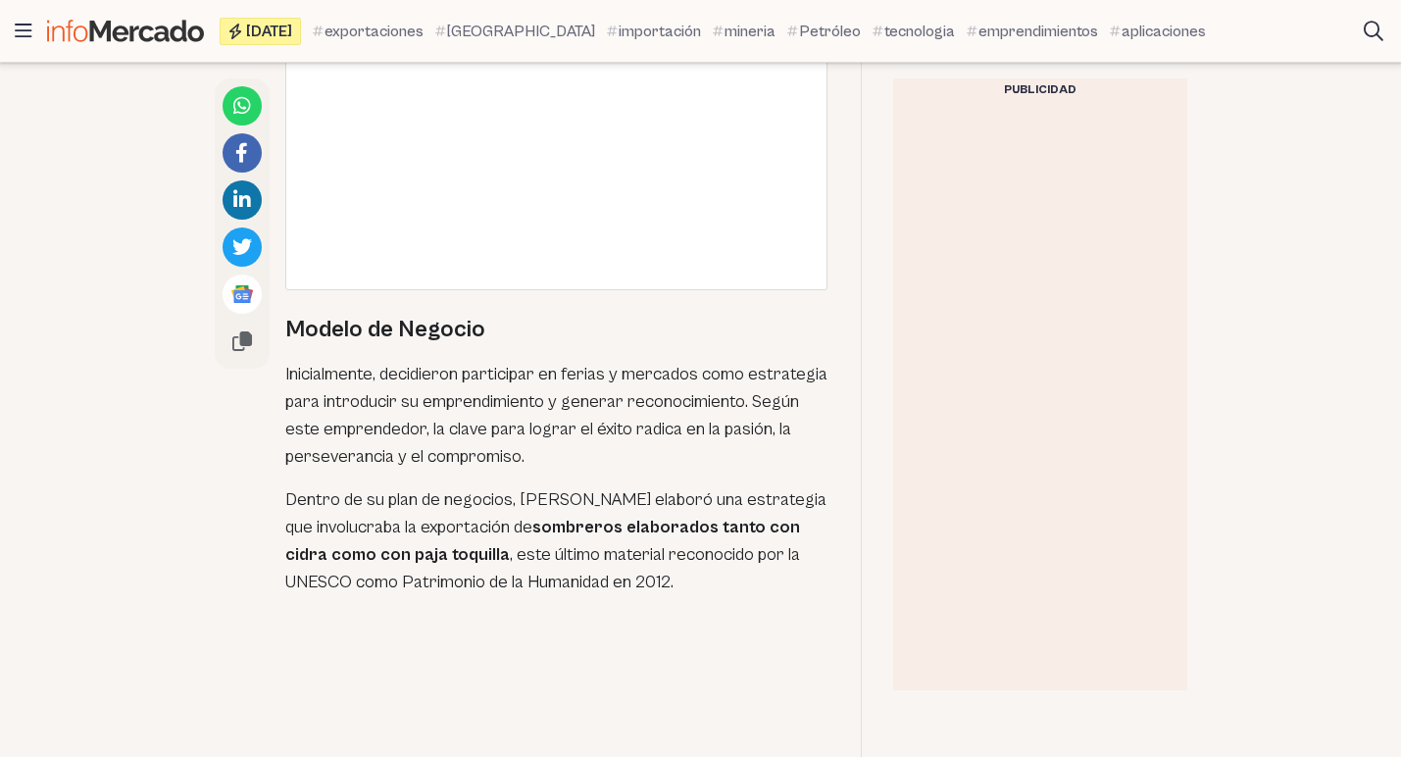
scroll to position [2648, 0]
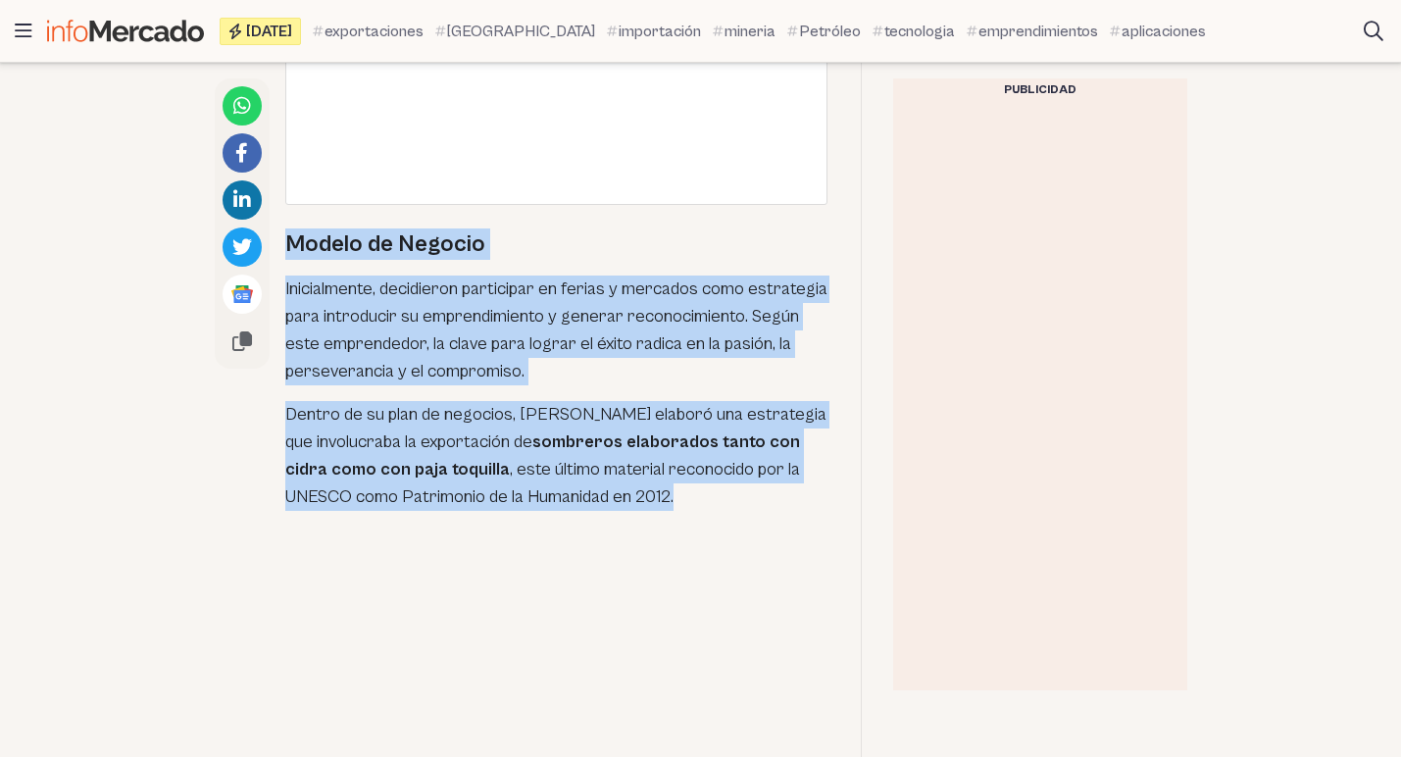
drag, startPoint x: 287, startPoint y: 142, endPoint x: 662, endPoint y: 390, distance: 449.3
copy div "Modelo de Negocio Inicialmente, decidieron participar en ferias y mercados como…"
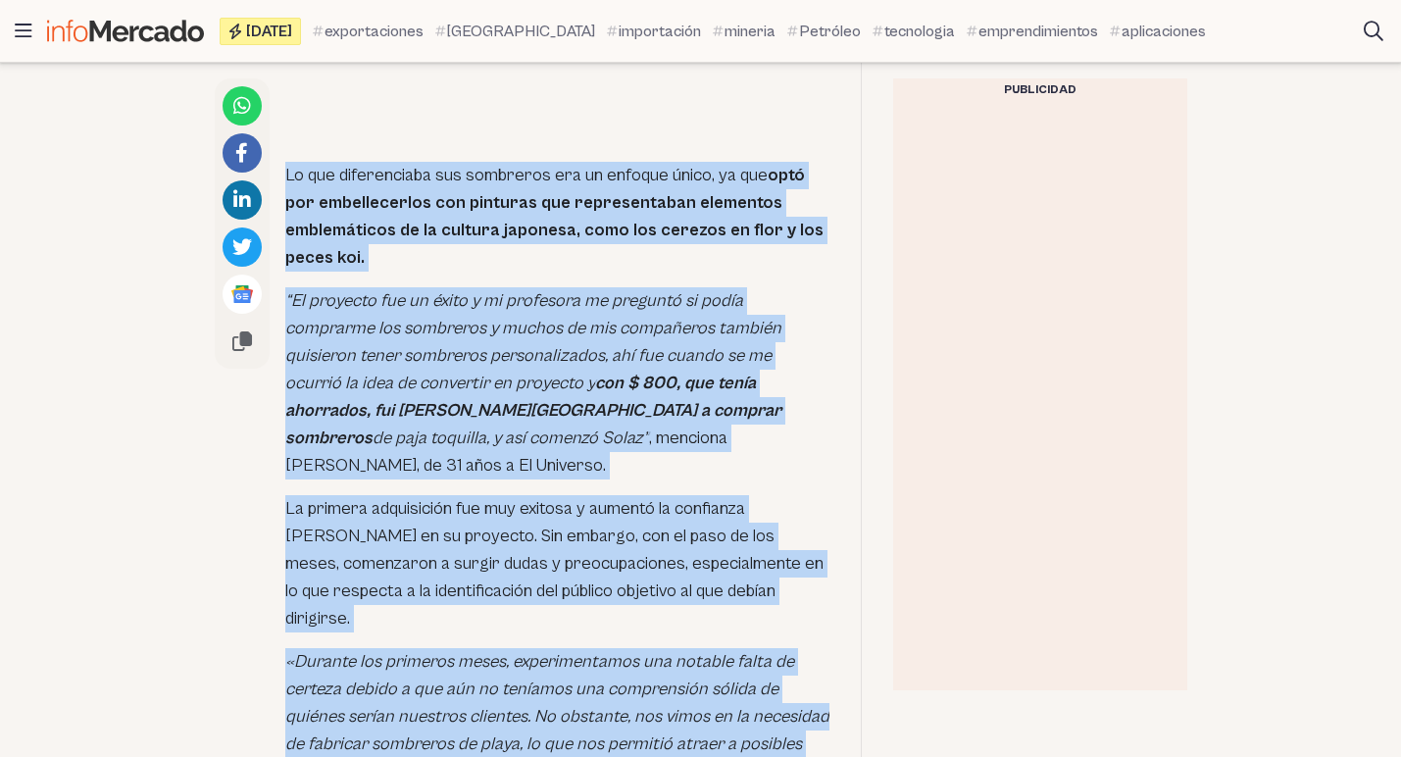
scroll to position [3360, 0]
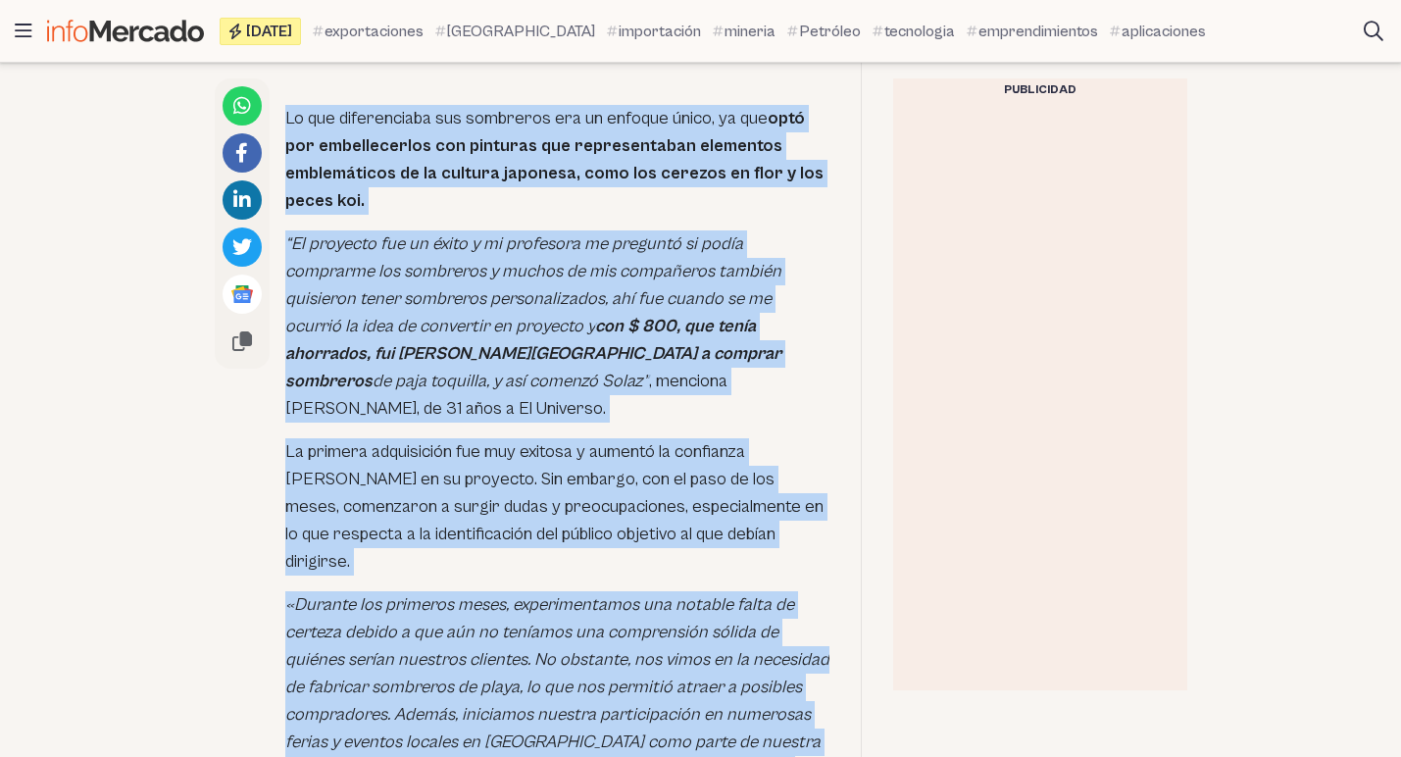
drag, startPoint x: 285, startPoint y: 140, endPoint x: 728, endPoint y: 639, distance: 666.9
click at [728, 639] on div "Steven Lascano, propietario y fundador de «Solaz» , encontró en las aulas unive…" at bounding box center [557, 165] width 544 height 4447
copy div "Lo que diferenciaba sus sombreros era un enfoque único, ya que optó por embelle…"
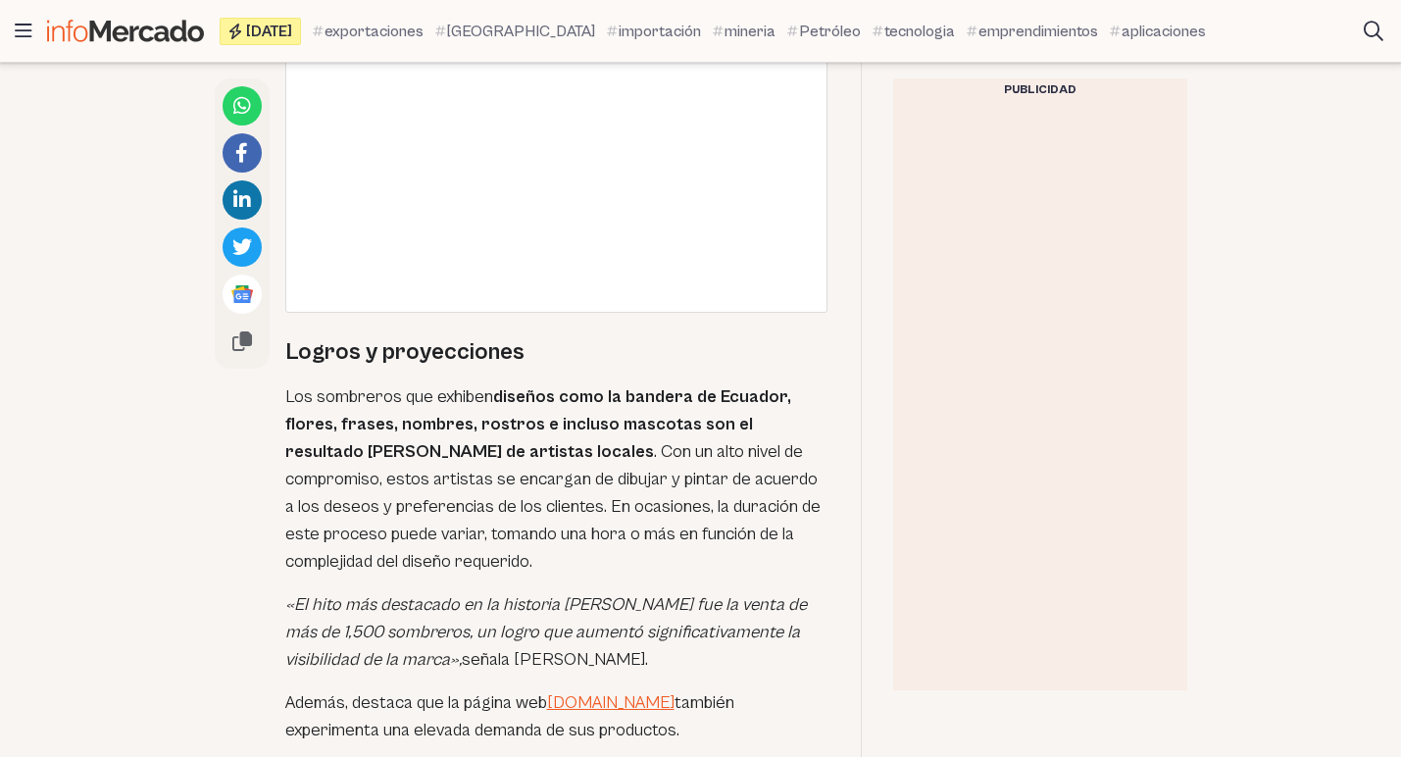
scroll to position [4830, 0]
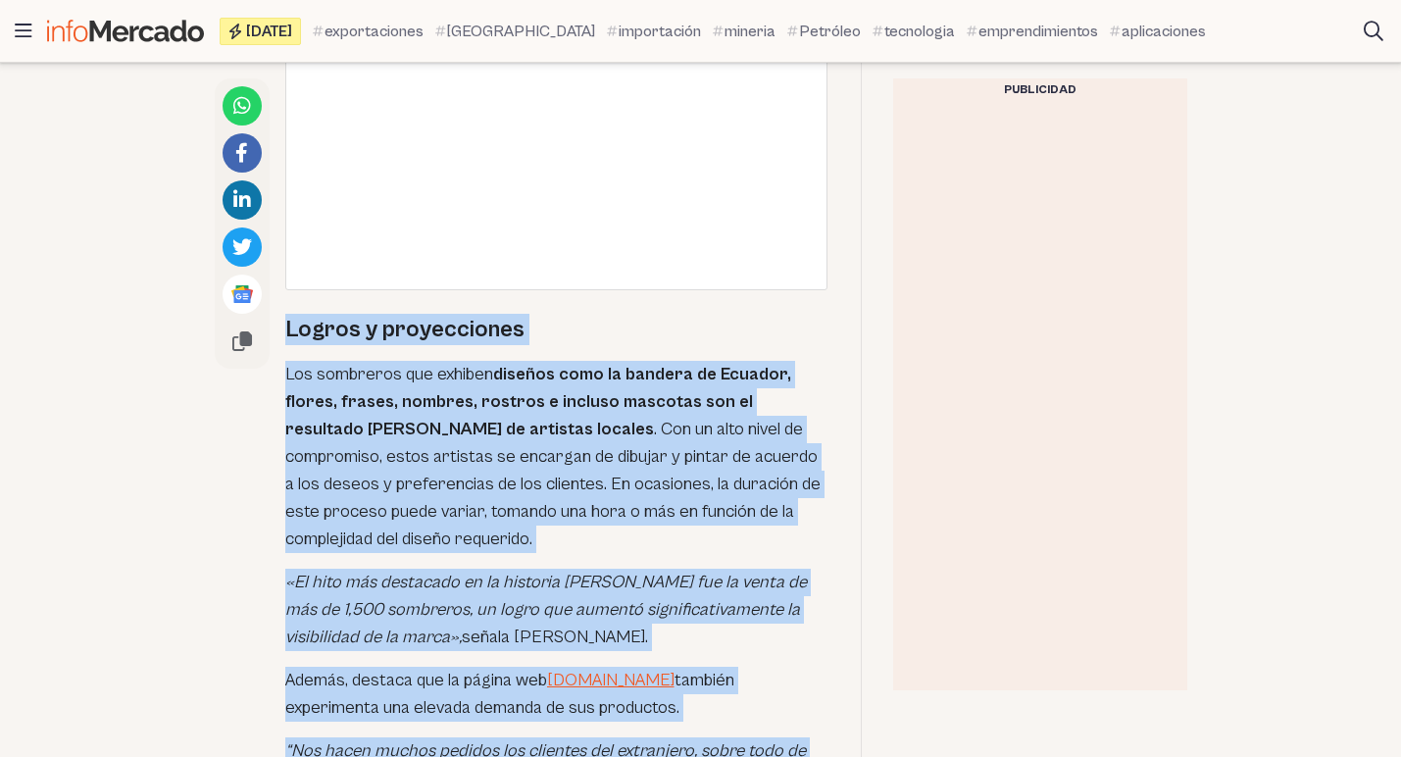
drag, startPoint x: 286, startPoint y: 142, endPoint x: 779, endPoint y: 670, distance: 721.6
copy div "Logros y proyecciones Los sombreros que exhiben diseños como la bandera de Ecua…"
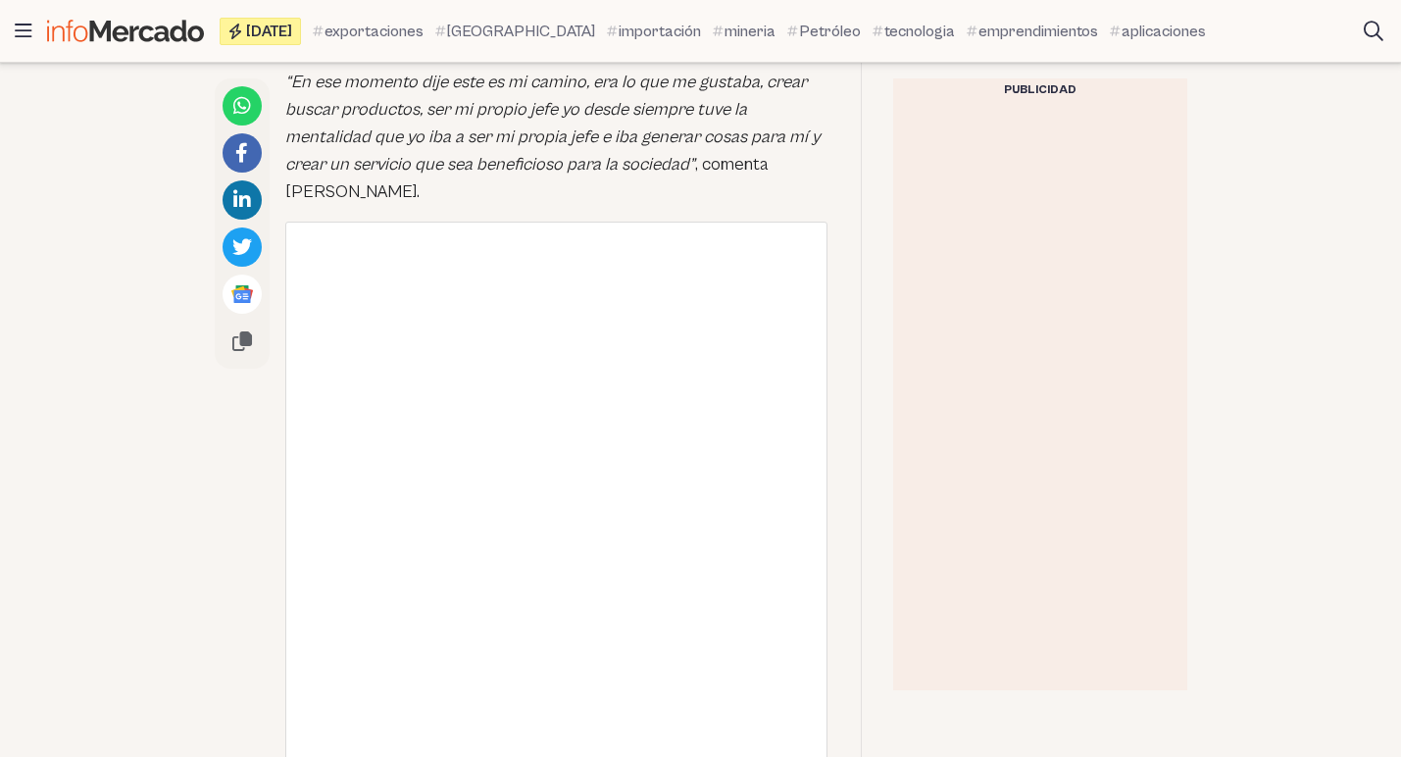
scroll to position [1300, 0]
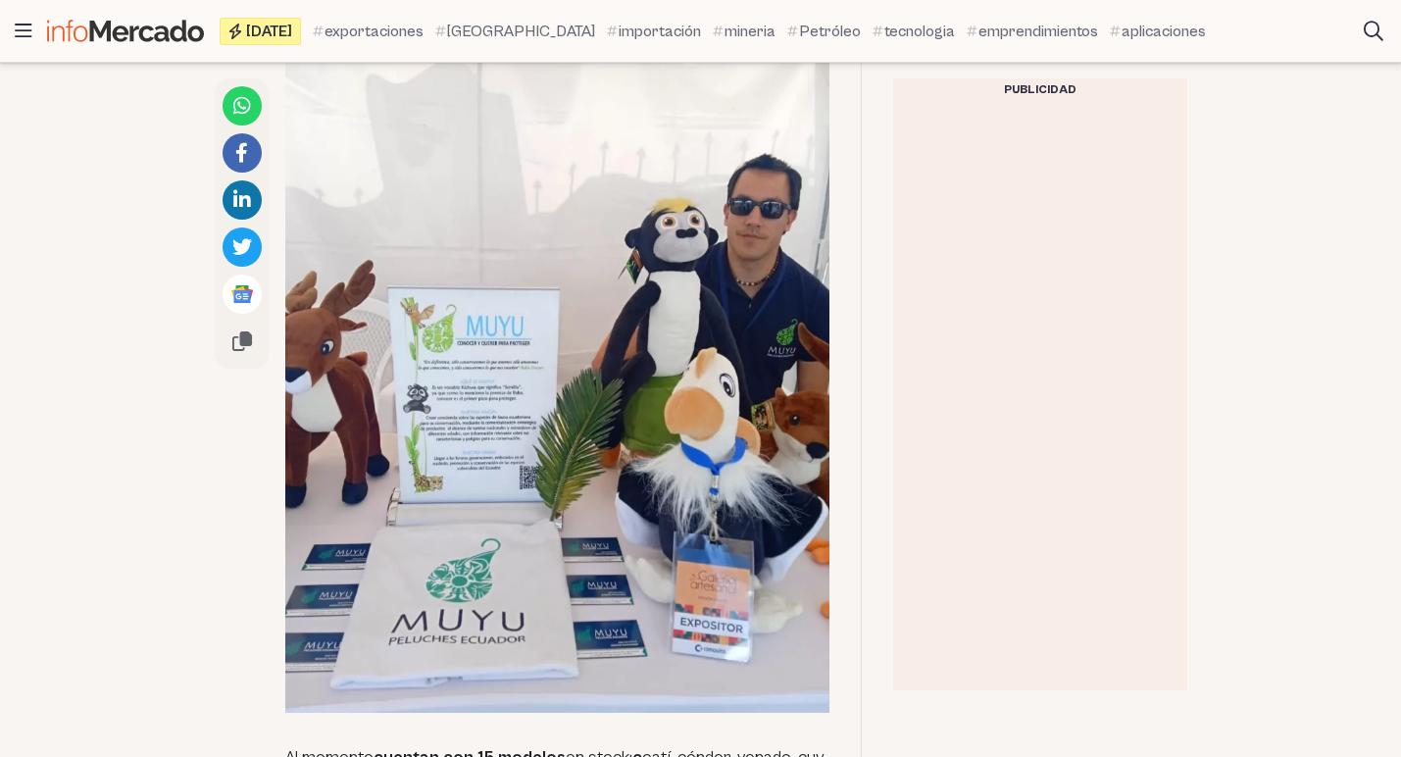
scroll to position [1696, 0]
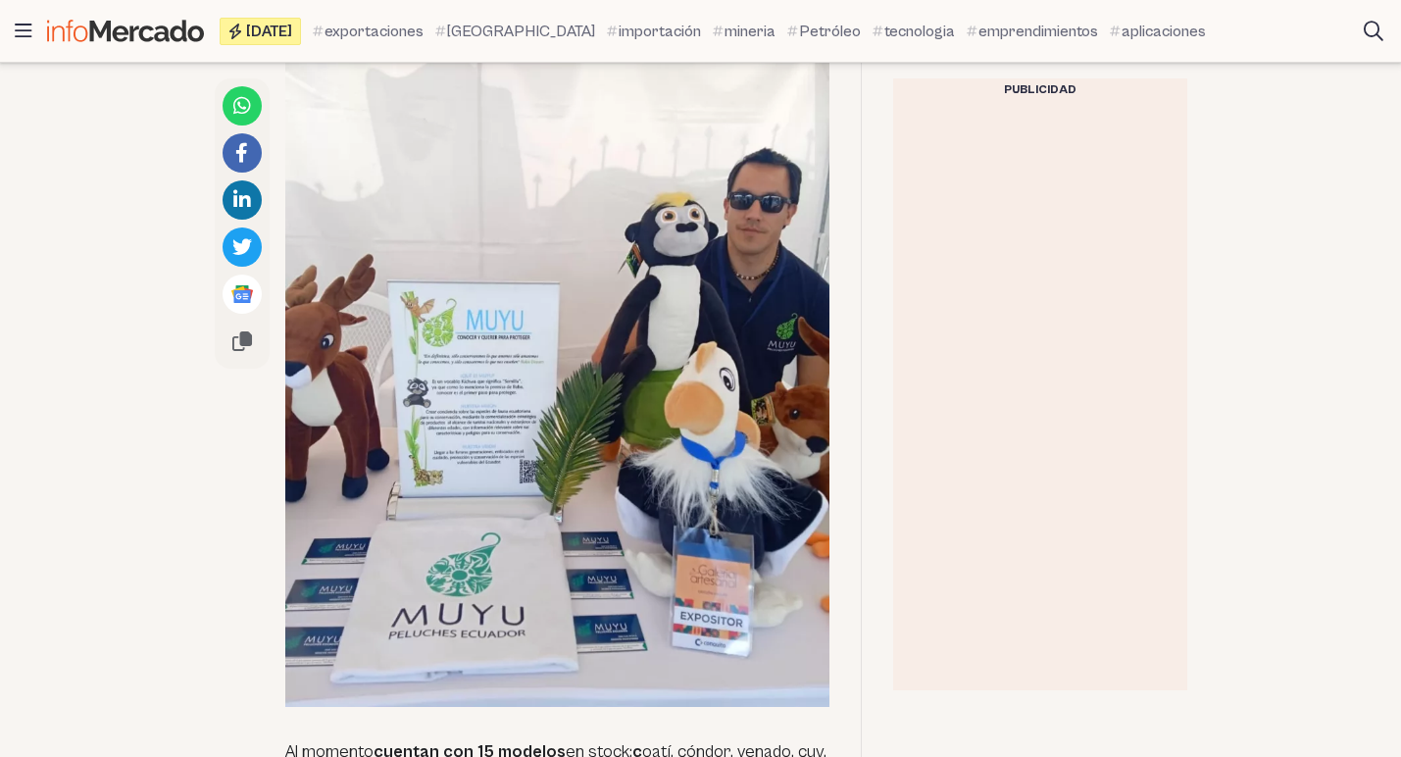
scroll to position [422, 0]
